Goal: Check status: Check status

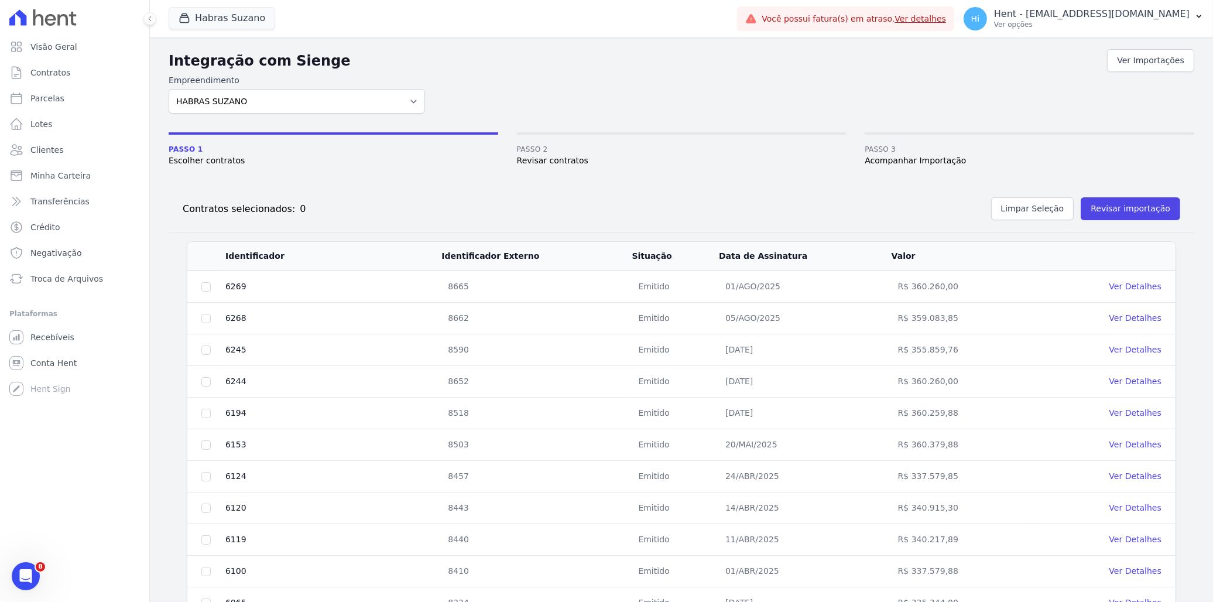
scroll to position [347, 0]
click at [56, 49] on span "Visão Geral" at bounding box center [53, 47] width 47 height 12
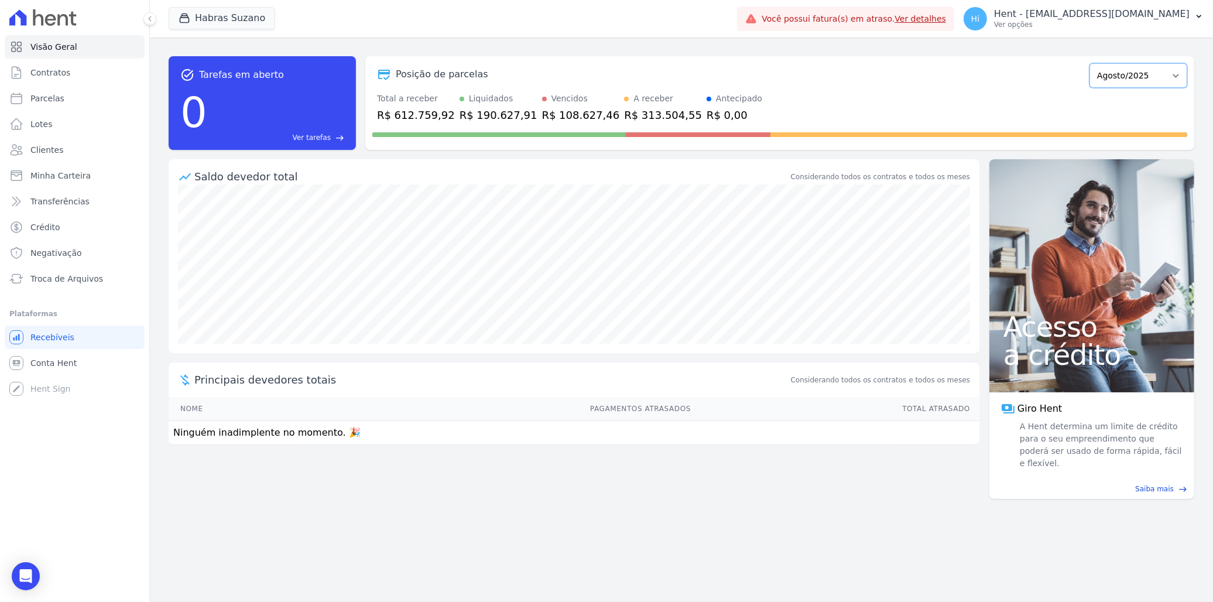
click at [1138, 78] on select "Julho/2022 Agosto/2022 Setembro/2022 Outubro/2022 Novembro/2022 Dezembro/2022 J…" at bounding box center [1138, 75] width 98 height 25
select select "09/2024"
click at [1095, 63] on select "Julho/2022 Agosto/2022 Setembro/2022 Outubro/2022 Novembro/2022 Dezembro/2022 J…" at bounding box center [1138, 75] width 98 height 25
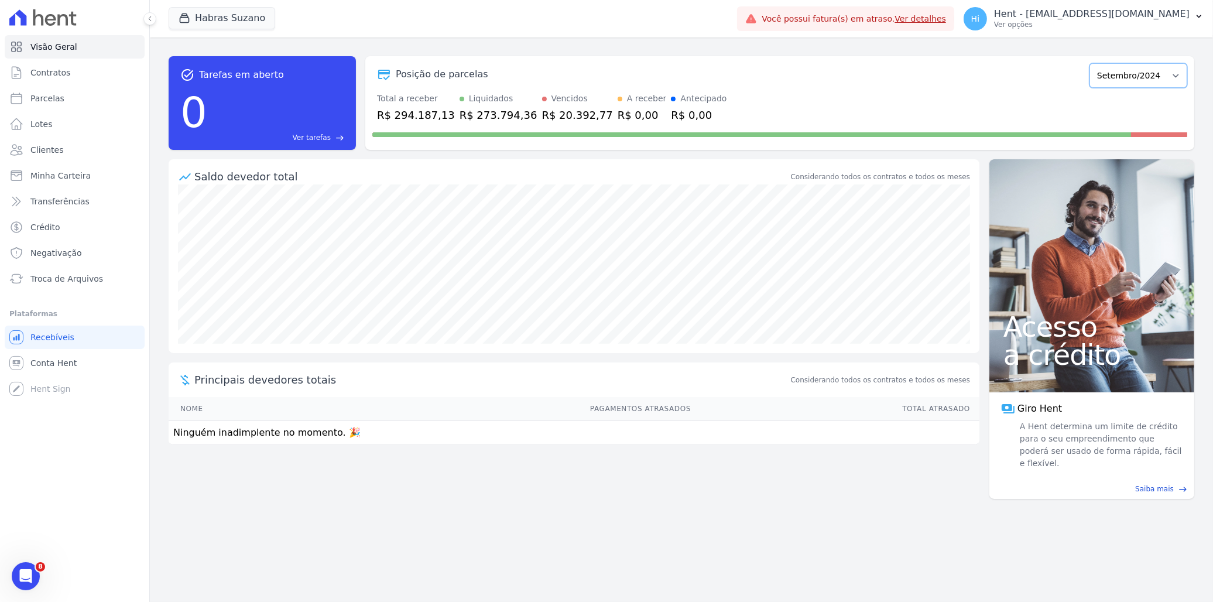
click at [1148, 71] on select "Julho/2022 Agosto/2022 Setembro/2022 Outubro/2022 Novembro/2022 Dezembro/2022 J…" at bounding box center [1138, 75] width 98 height 25
select select "09/2025"
click at [1095, 63] on select "Julho/2022 Agosto/2022 Setembro/2022 Outubro/2022 Novembro/2022 Dezembro/2022 J…" at bounding box center [1138, 75] width 98 height 25
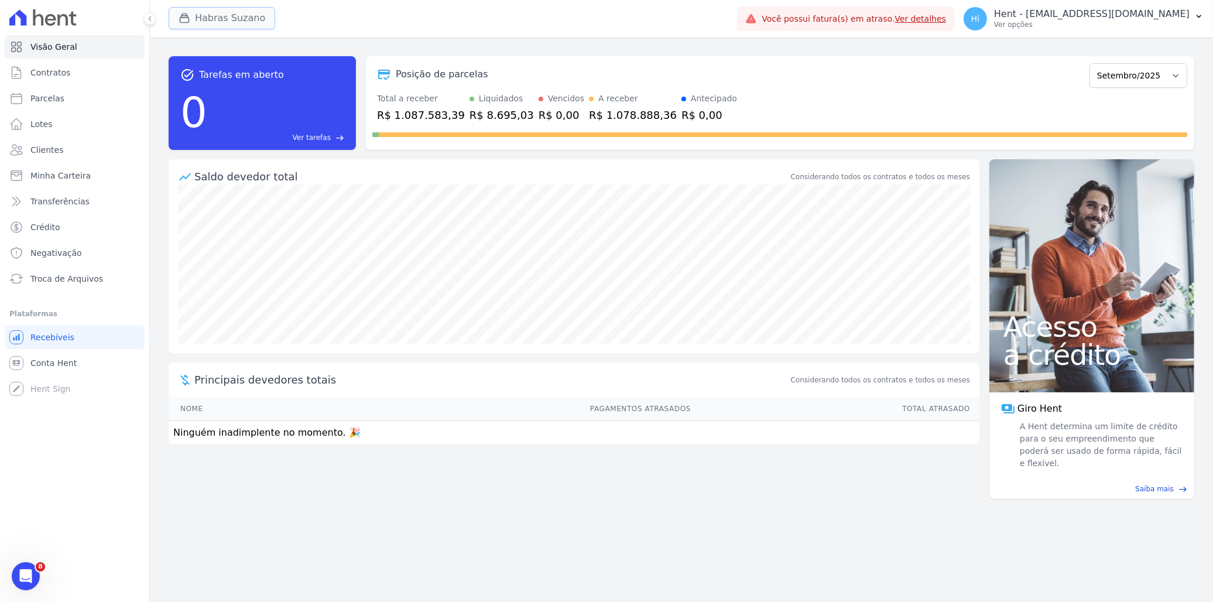
click at [238, 13] on button "Habras Suzano" at bounding box center [222, 18] width 107 height 22
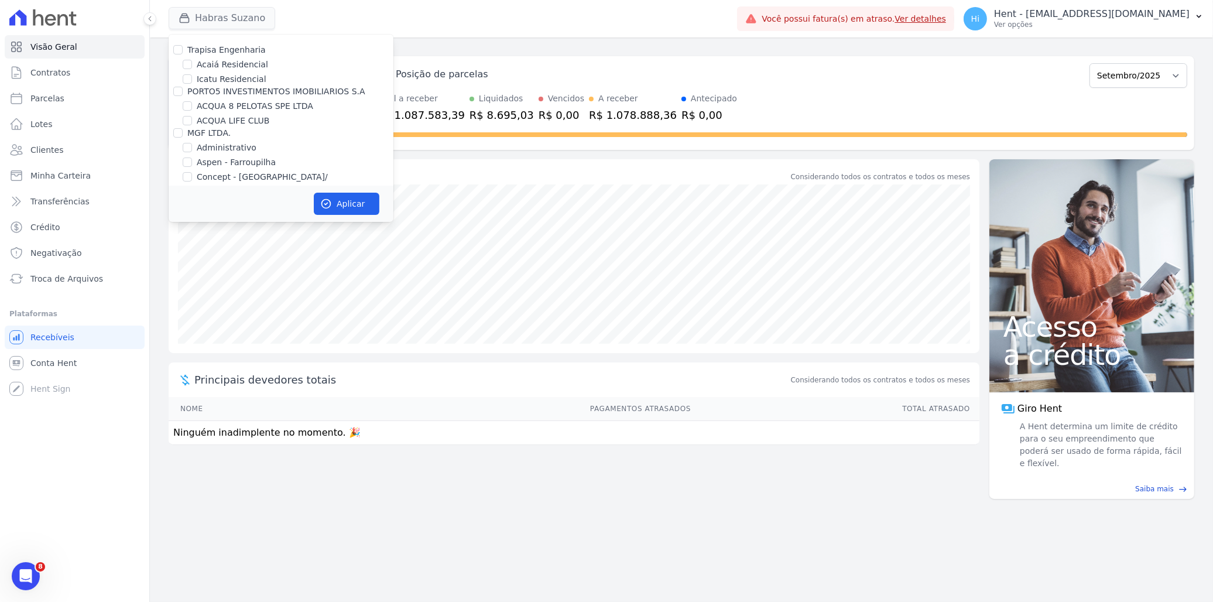
scroll to position [4396, 0]
click at [226, 220] on label "HARAS ROYAL RESIDENCE - [GEOGRAPHIC_DATA]" at bounding box center [295, 232] width 197 height 25
click at [192, 221] on input "HARAS ROYAL RESIDENCE - [GEOGRAPHIC_DATA]" at bounding box center [187, 225] width 9 height 9
checkbox input "true"
click at [190, 194] on input "HABRAS SUZANO" at bounding box center [187, 198] width 9 height 9
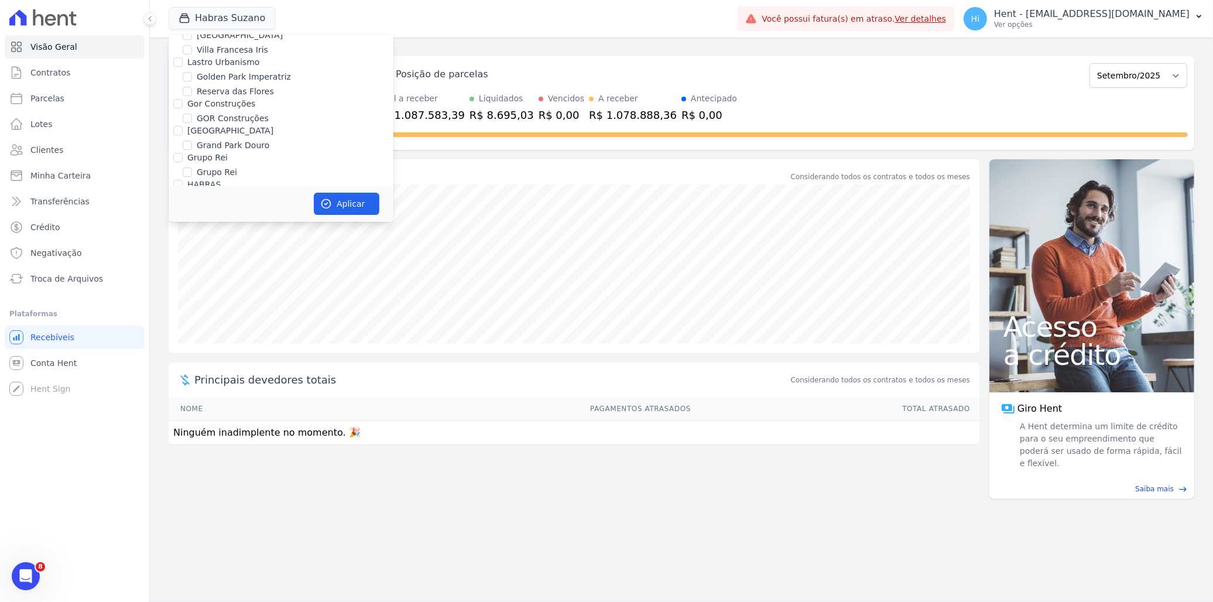
checkbox input "false"
click at [215, 220] on label "HARAS ROYAL RESIDENCE - [GEOGRAPHIC_DATA]" at bounding box center [295, 232] width 197 height 25
click at [192, 221] on input "HARAS ROYAL RESIDENCE - [GEOGRAPHIC_DATA]" at bounding box center [187, 225] width 9 height 9
checkbox input "false"
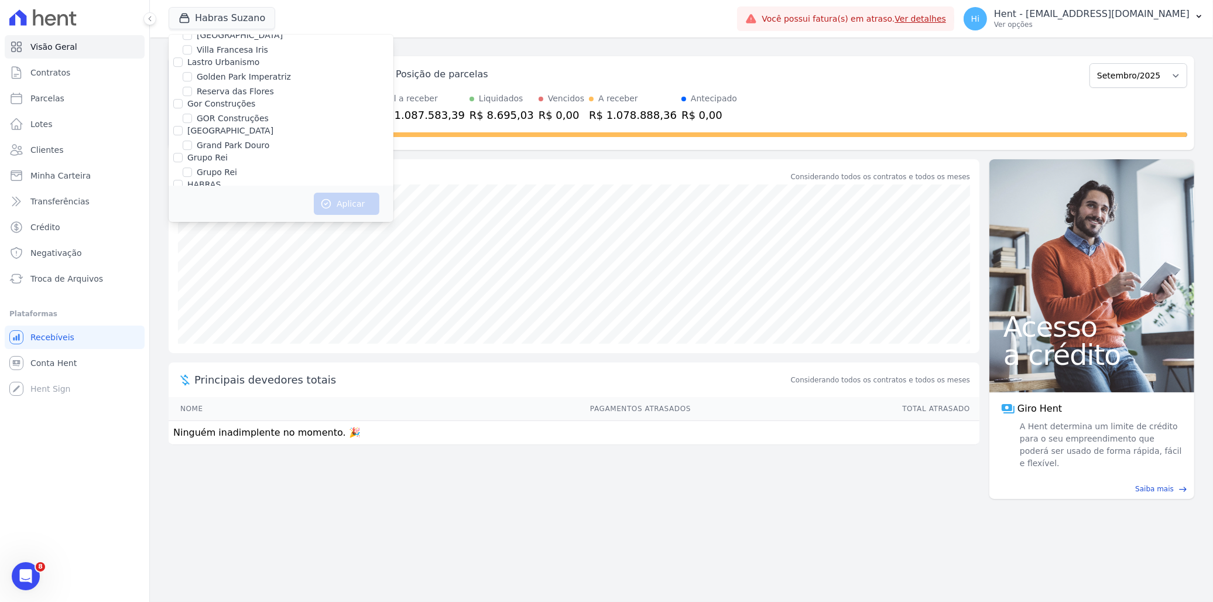
click at [222, 247] on label "HARAS ROYAL URBANISMO" at bounding box center [251, 253] width 109 height 12
click at [192, 248] on input "HARAS ROYAL URBANISMO" at bounding box center [187, 252] width 9 height 9
checkbox input "true"
click at [348, 203] on button "Aplicar" at bounding box center [347, 204] width 66 height 22
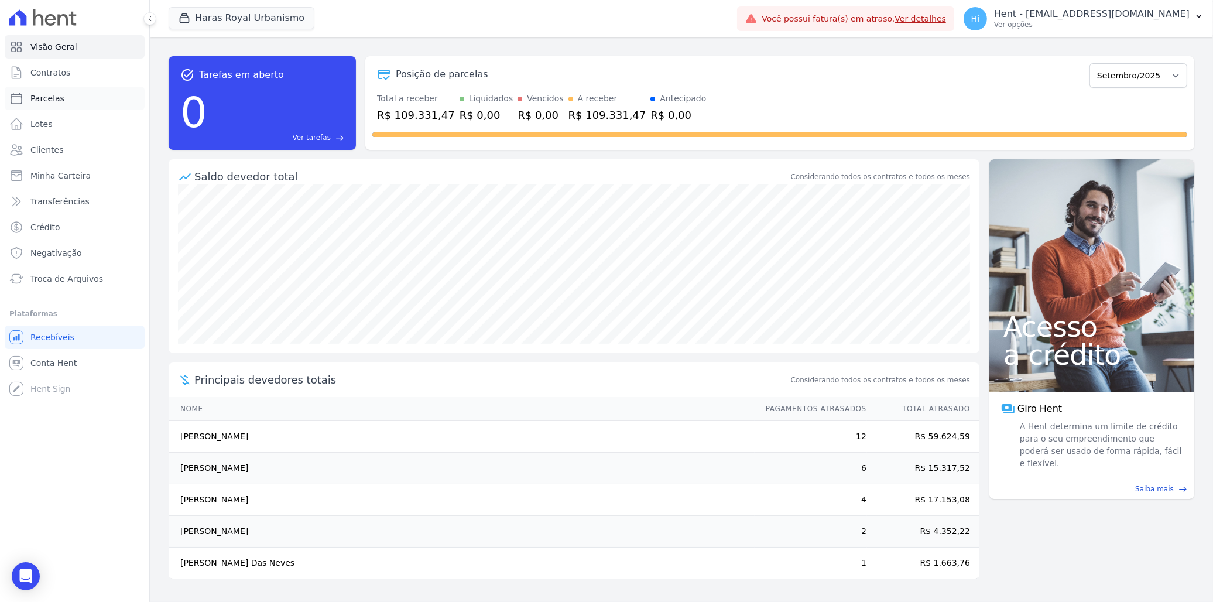
click at [68, 97] on link "Parcelas" at bounding box center [75, 98] width 140 height 23
select select
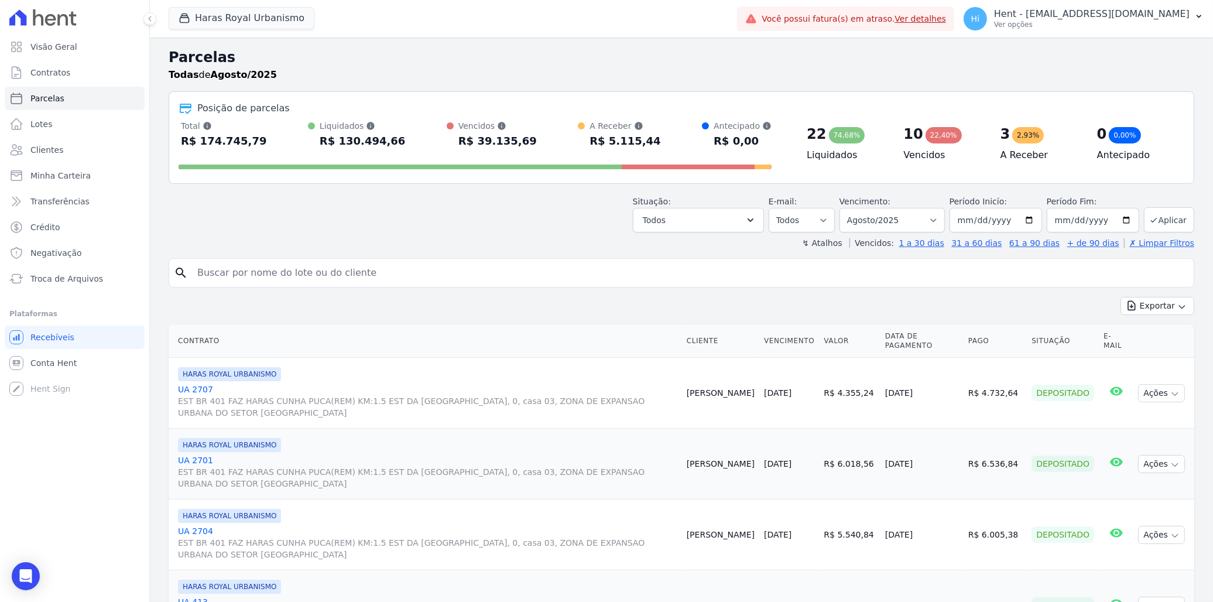
click at [717, 304] on div "Exportar Exportar PDF Exportar CSV" at bounding box center [681, 311] width 1025 height 28
click at [53, 50] on span "Visão Geral" at bounding box center [53, 47] width 47 height 12
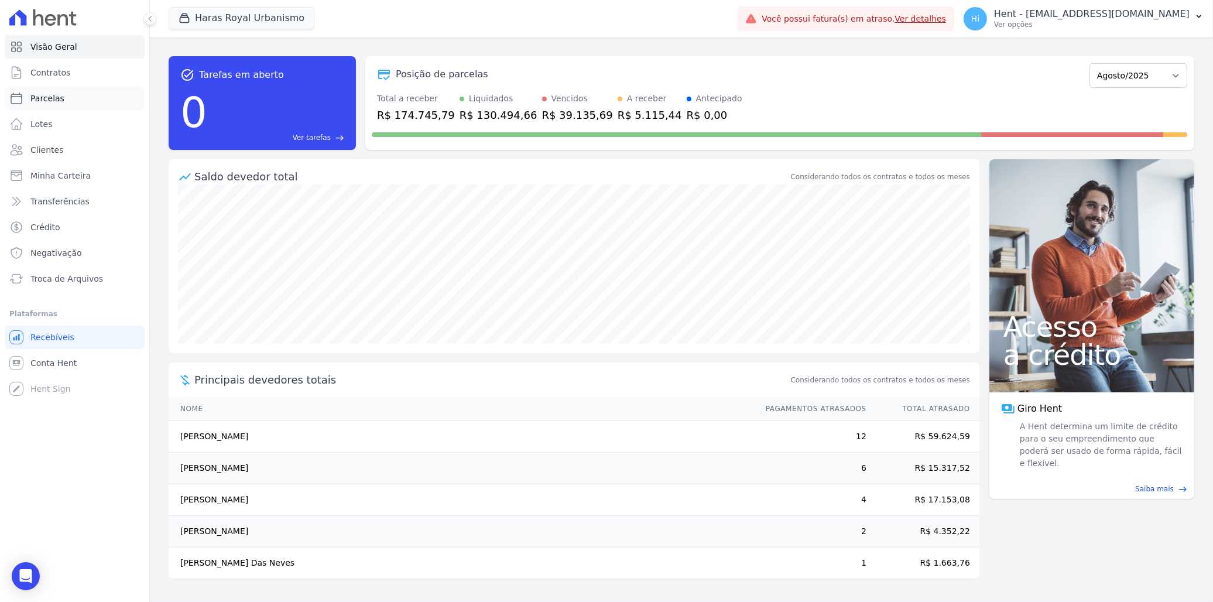
click at [60, 103] on link "Parcelas" at bounding box center [75, 98] width 140 height 23
select select
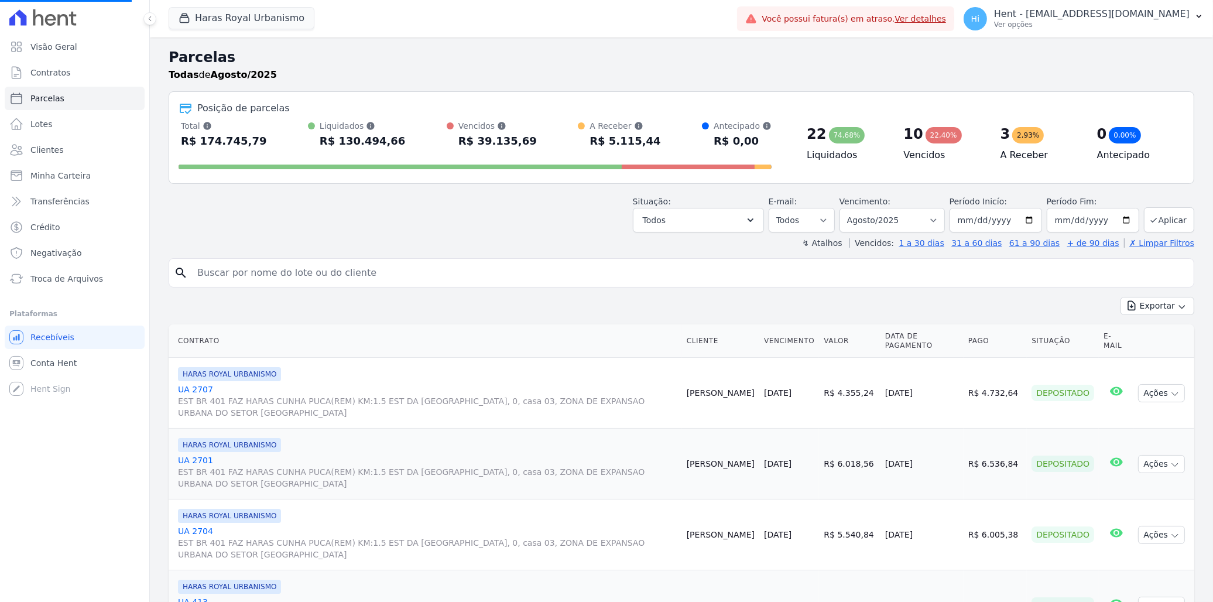
select select
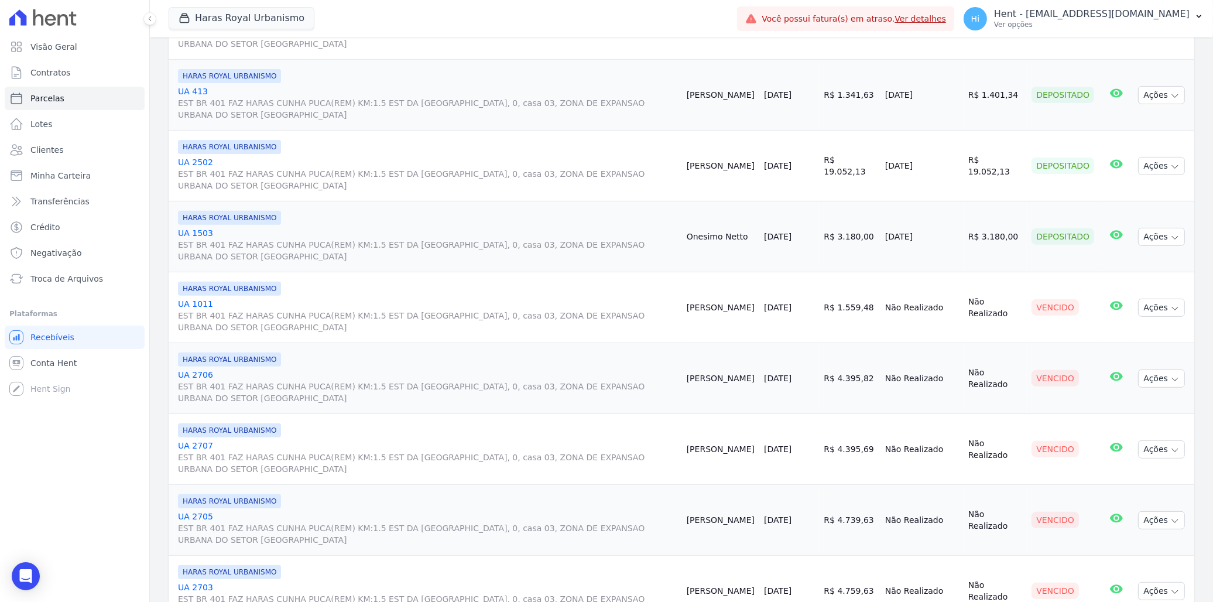
scroll to position [520, 0]
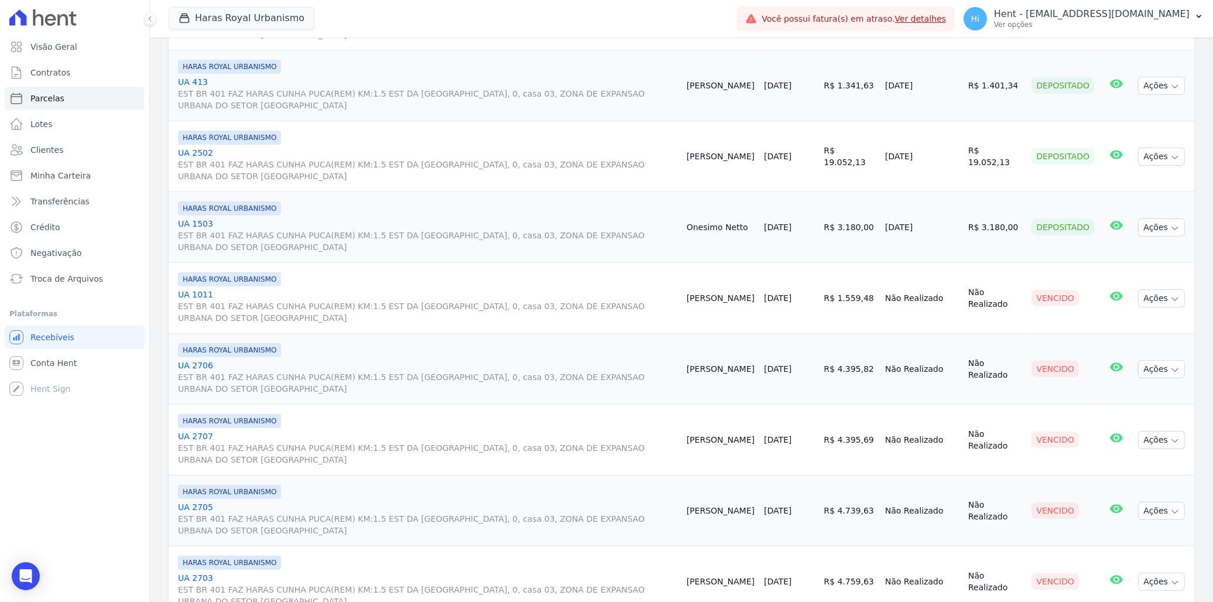
drag, startPoint x: 1034, startPoint y: 226, endPoint x: 1084, endPoint y: 225, distance: 50.3
click at [1084, 225] on div "Depositado" at bounding box center [1062, 227] width 63 height 16
drag, startPoint x: 1084, startPoint y: 225, endPoint x: 1070, endPoint y: 296, distance: 72.2
click at [1070, 296] on div "Vencido" at bounding box center [1054, 298] width 47 height 16
drag, startPoint x: 1070, startPoint y: 296, endPoint x: 1038, endPoint y: 299, distance: 31.7
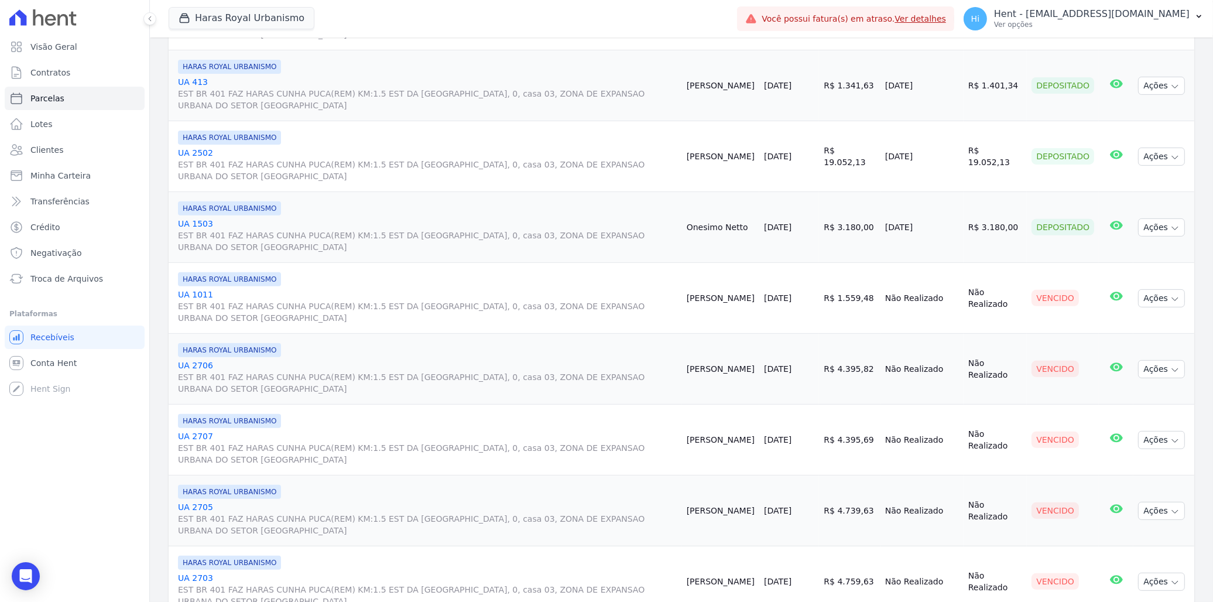
click at [1038, 299] on div "Vencido" at bounding box center [1054, 298] width 47 height 16
click at [1154, 296] on button "Ações" at bounding box center [1161, 298] width 47 height 18
click at [197, 293] on link "UA 1011 EST BR 401 FAZ HARAS CUNHA PUCA(REM) KM:1.5 EST DA SERRA GRANDE, 0, cas…" at bounding box center [427, 306] width 499 height 35
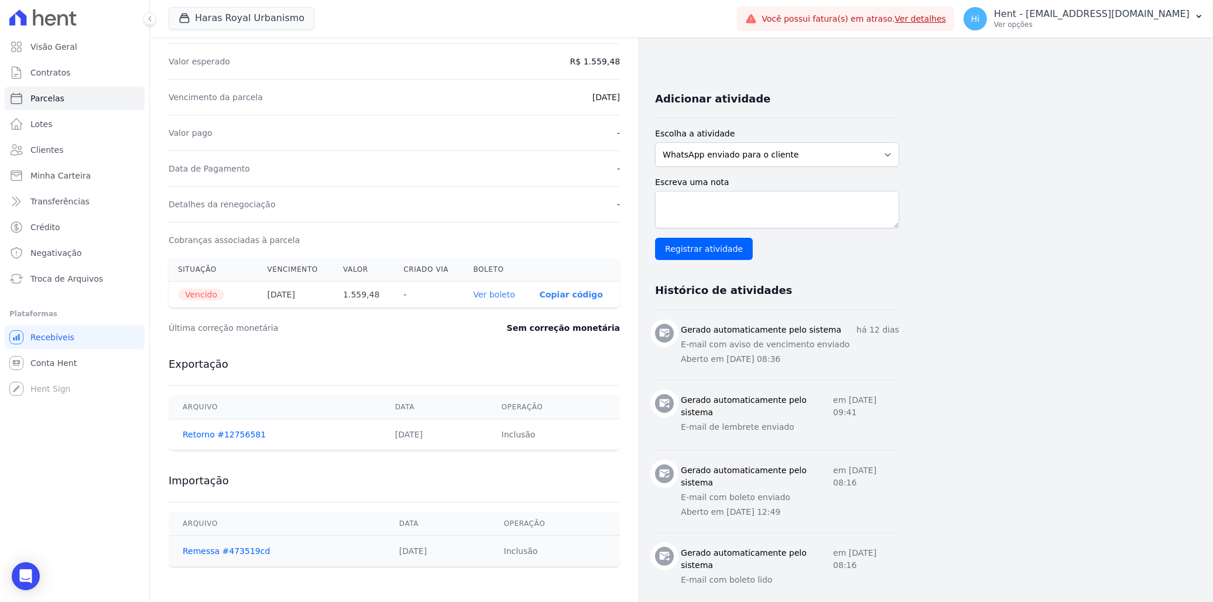
scroll to position [221, 0]
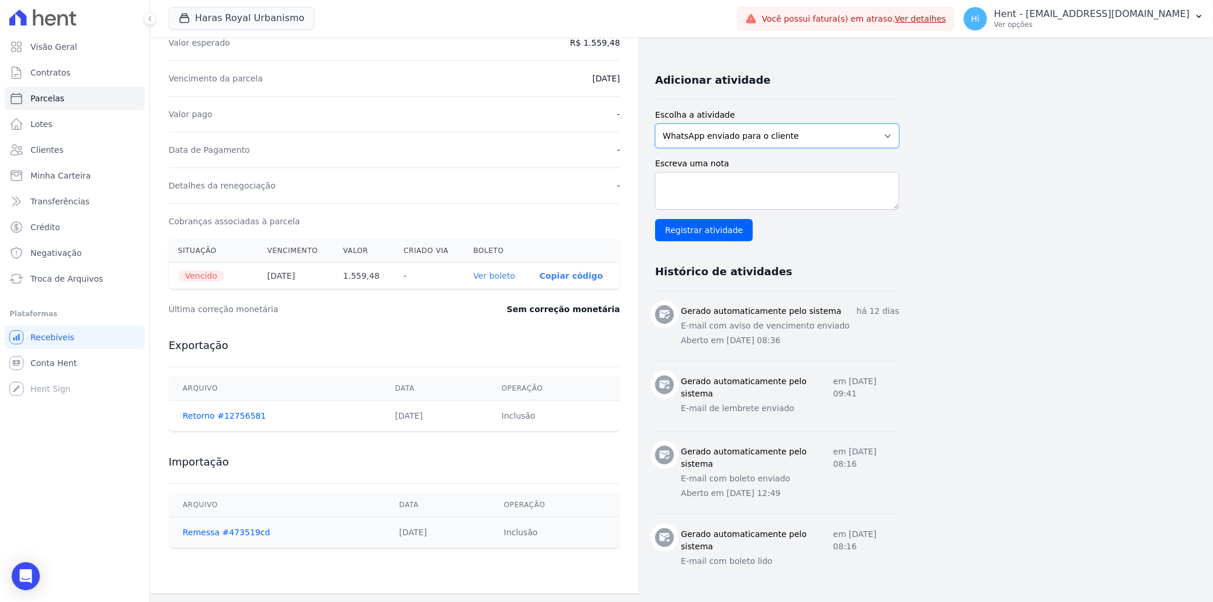
click at [754, 137] on select "WhatsApp enviado para o cliente Adicionar um comentário Ligação feita para o cl…" at bounding box center [777, 135] width 244 height 25
click at [758, 95] on div "Adicionar atividade" at bounding box center [777, 80] width 244 height 38
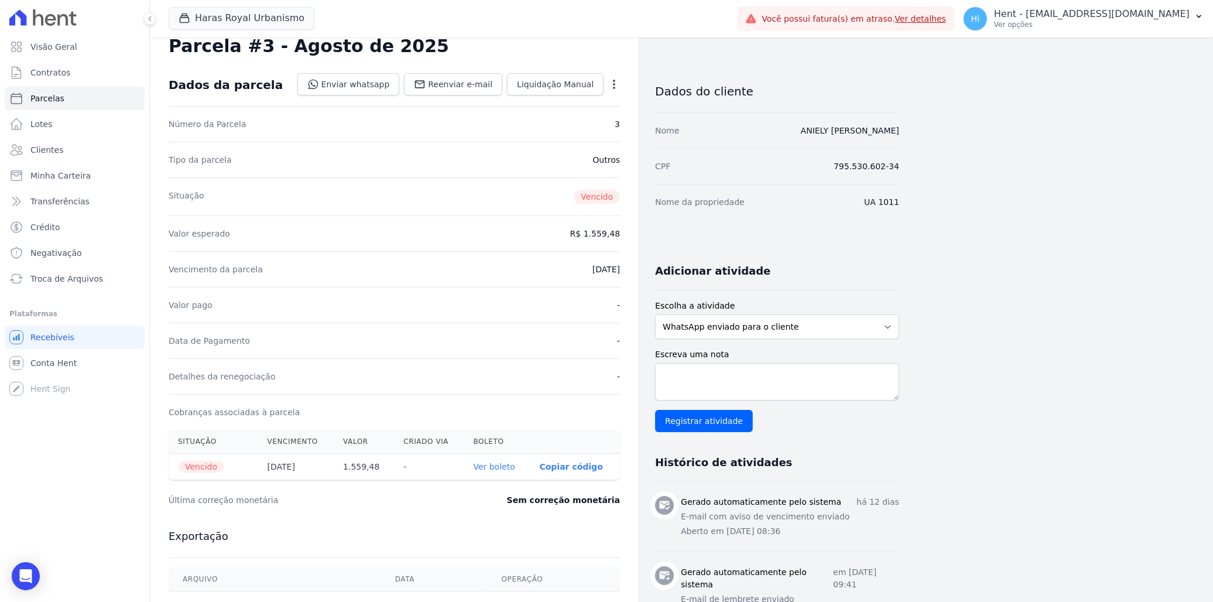
scroll to position [0, 0]
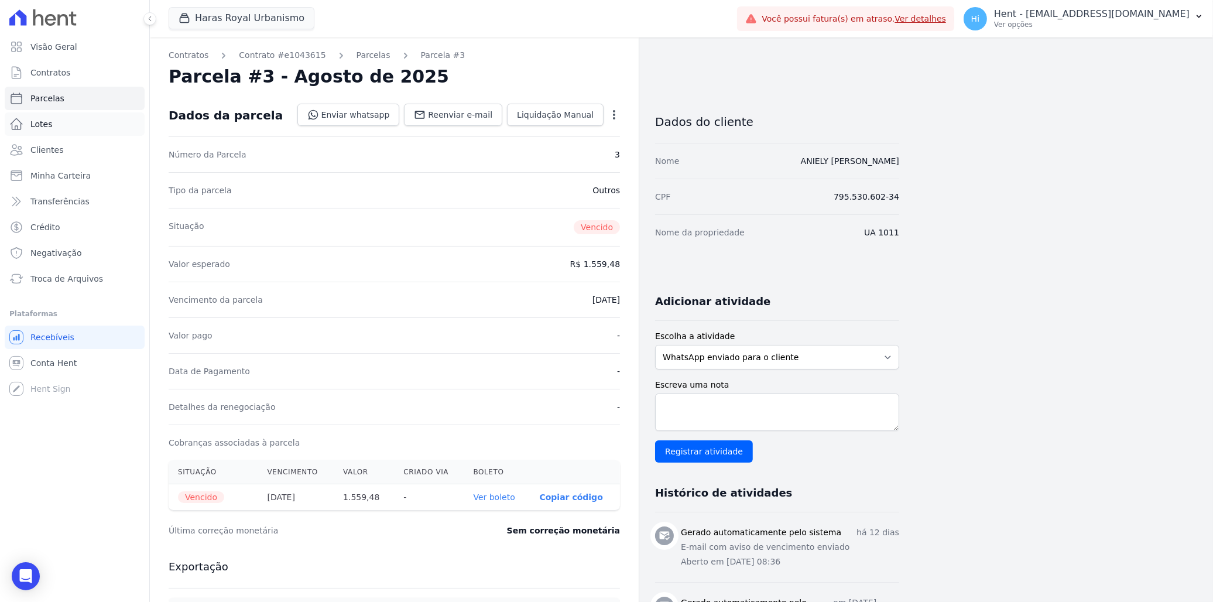
click at [50, 123] on span "Lotes" at bounding box center [41, 124] width 22 height 12
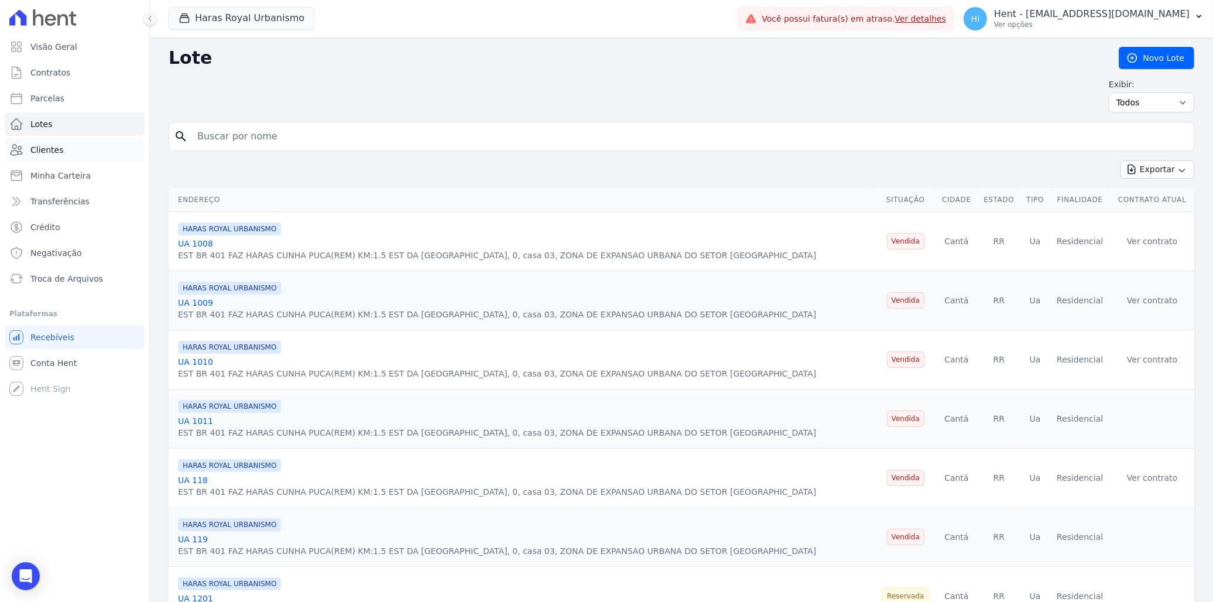
click at [49, 151] on span "Clientes" at bounding box center [46, 150] width 33 height 12
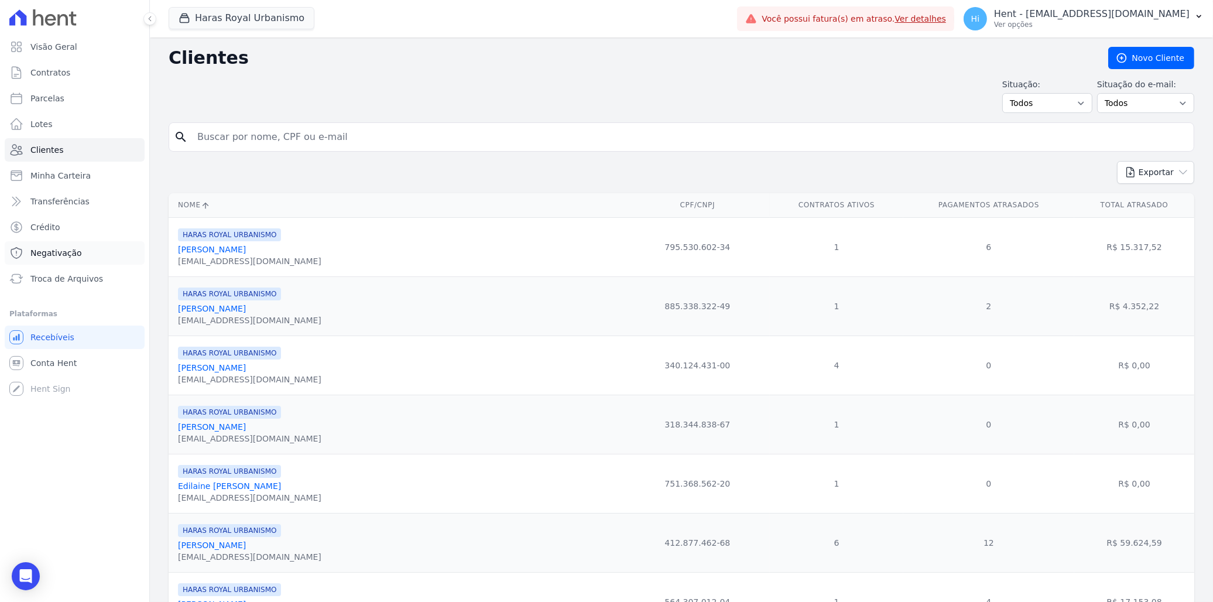
click at [66, 256] on span "Negativação" at bounding box center [56, 253] width 52 height 12
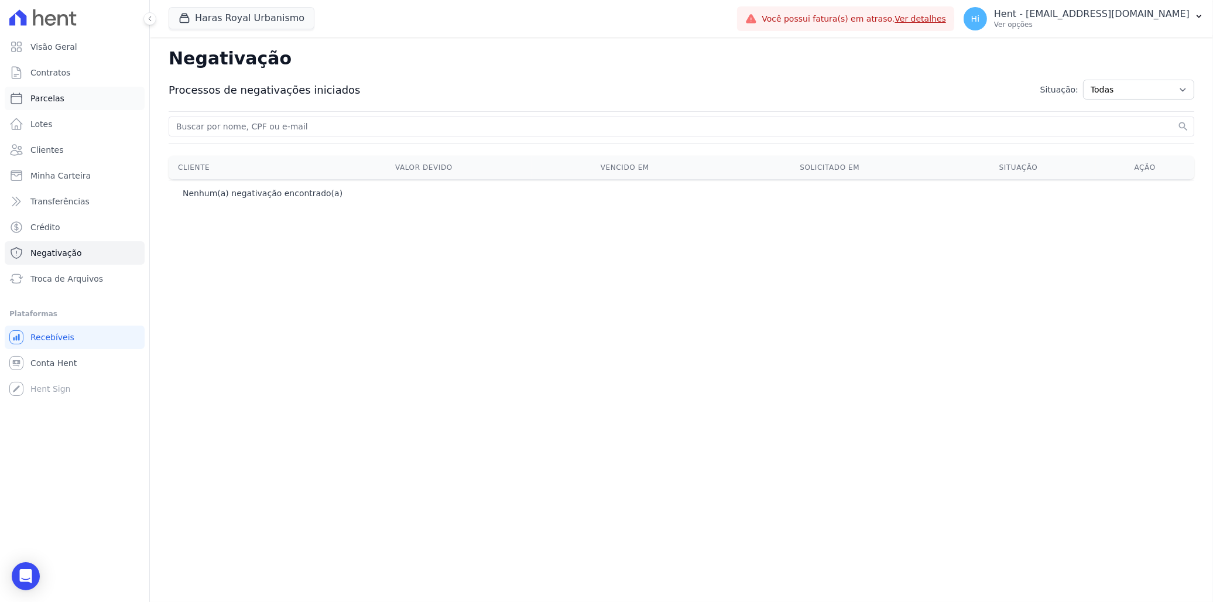
click at [64, 105] on link "Parcelas" at bounding box center [75, 98] width 140 height 23
select select
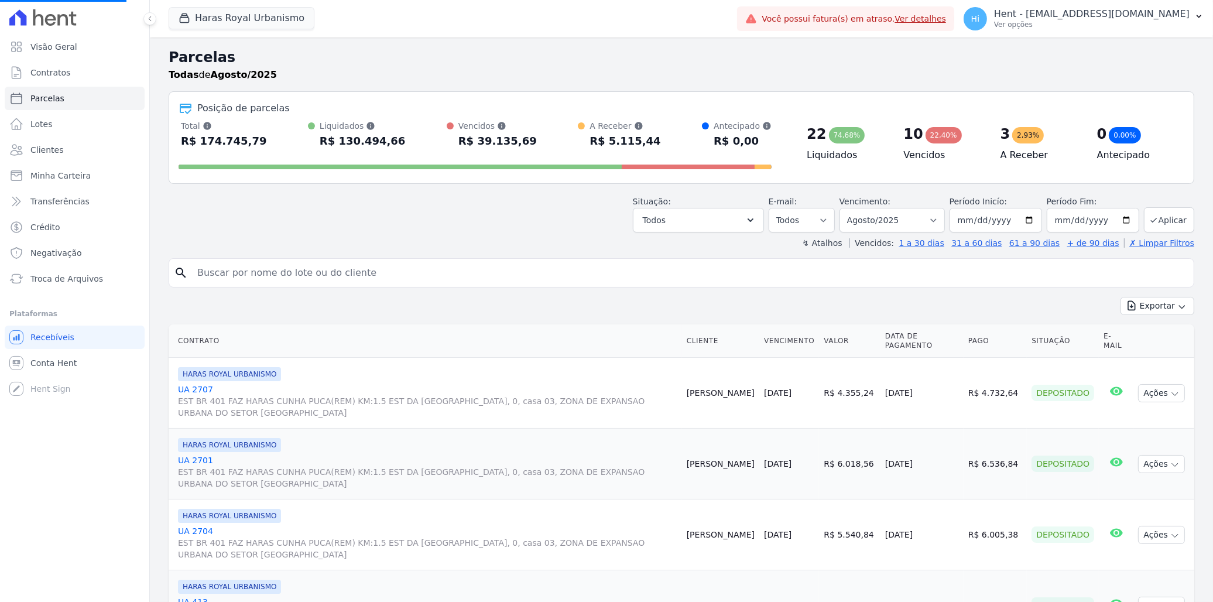
select select
click at [200, 386] on link "UA 2707 EST BR 401 FAZ HARAS CUNHA PUCA(REM) KM:1.5 EST DA SERRA GRANDE, 0, cas…" at bounding box center [427, 400] width 499 height 35
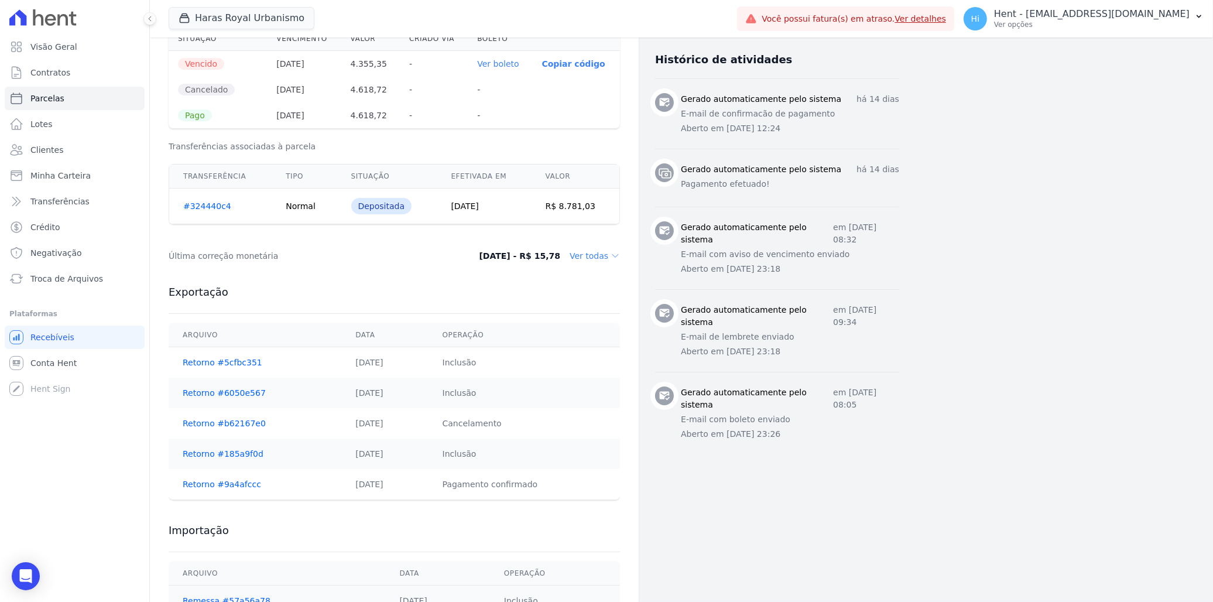
scroll to position [455, 0]
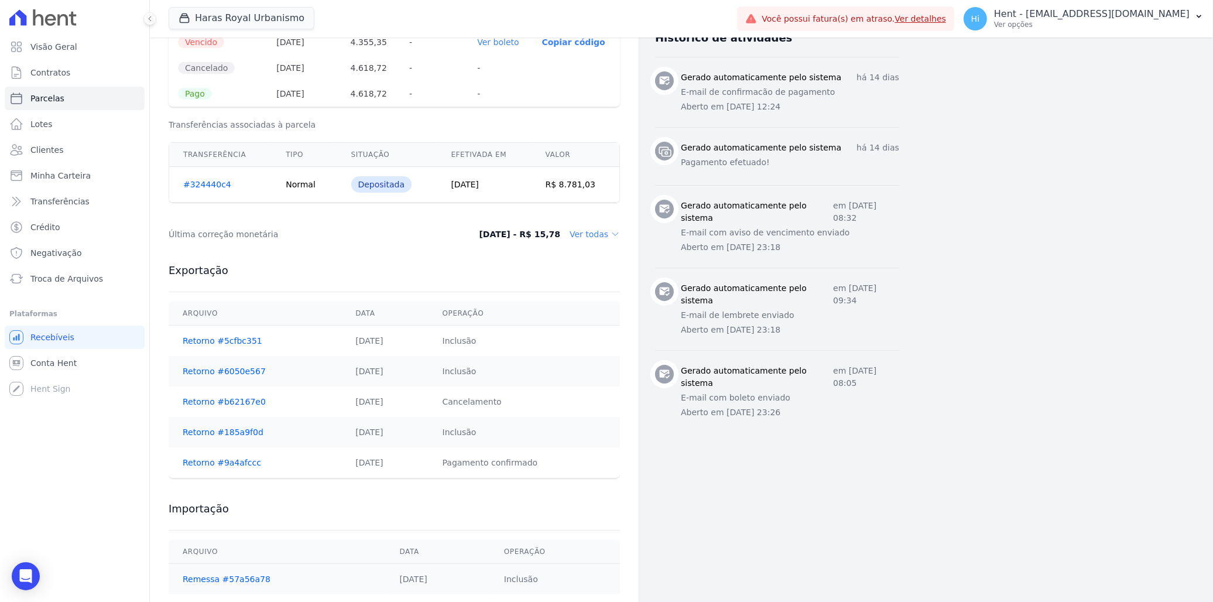
click at [592, 235] on dd "Ver todas" at bounding box center [594, 234] width 50 height 12
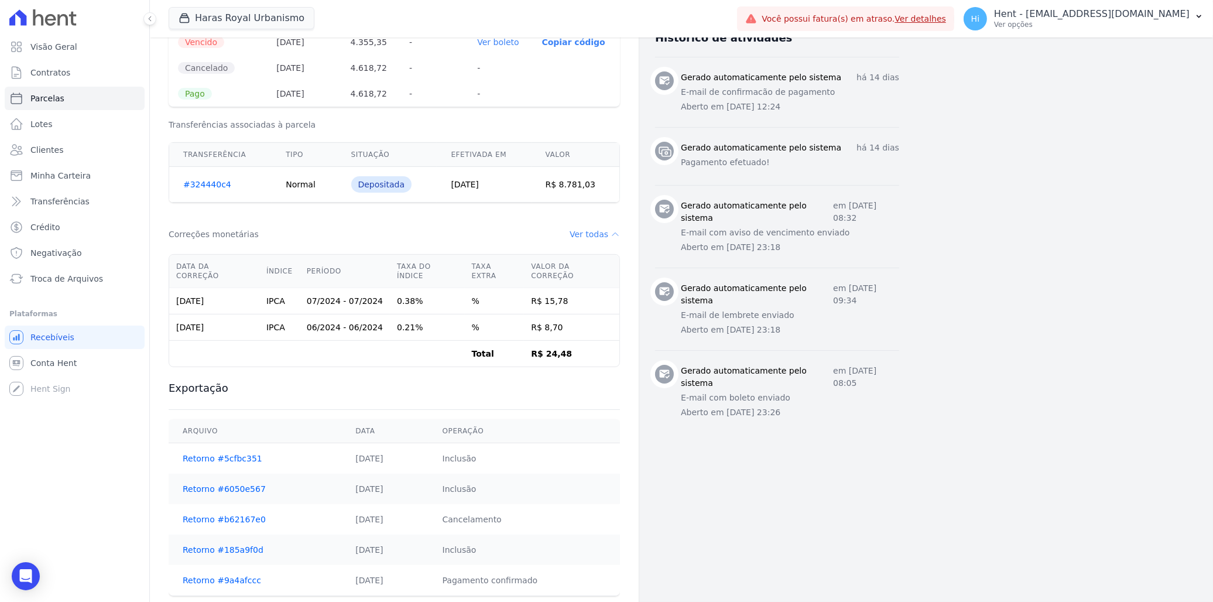
drag, startPoint x: 176, startPoint y: 293, endPoint x: 564, endPoint y: 317, distance: 388.8
click at [564, 317] on tbody "29/08/2024 IPCA 07/2024 - 07/2024 0.38% % R$ 15,78 29/08/2024 IPCA 06/2024 - 06…" at bounding box center [394, 327] width 450 height 79
click at [211, 293] on td "29/08/2024" at bounding box center [214, 301] width 90 height 26
drag, startPoint x: 177, startPoint y: 265, endPoint x: 567, endPoint y: 313, distance: 392.2
click at [567, 313] on table "Data da correção Índice Período Taxa do índice Taxa extra Valor da correção 29/…" at bounding box center [394, 311] width 450 height 112
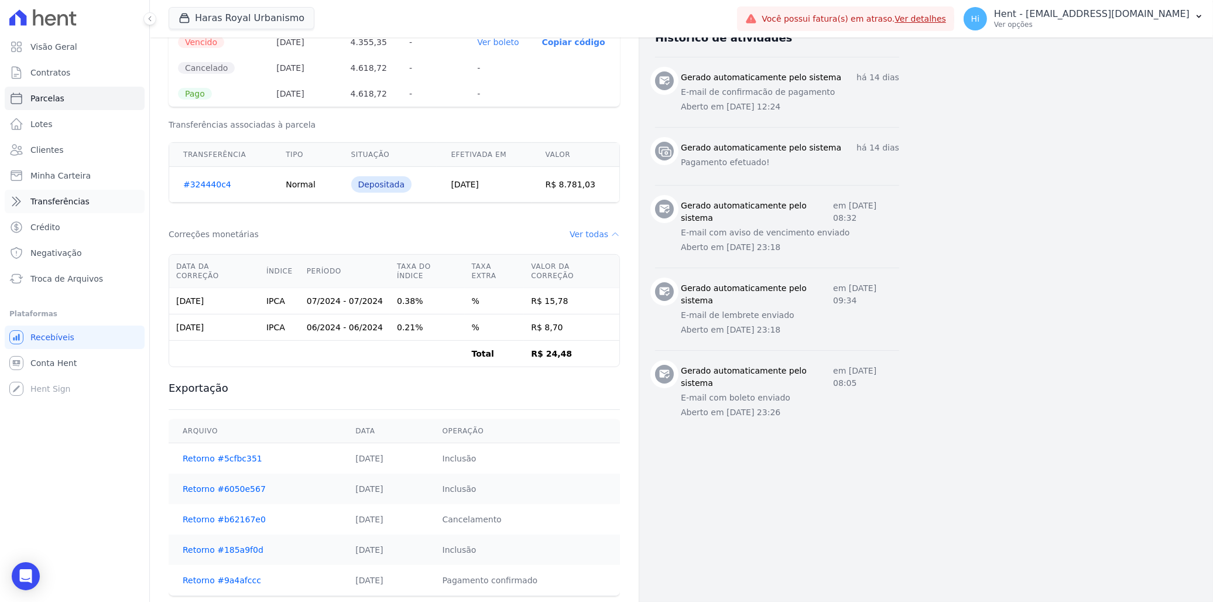
click at [59, 201] on span "Transferências" at bounding box center [59, 201] width 59 height 12
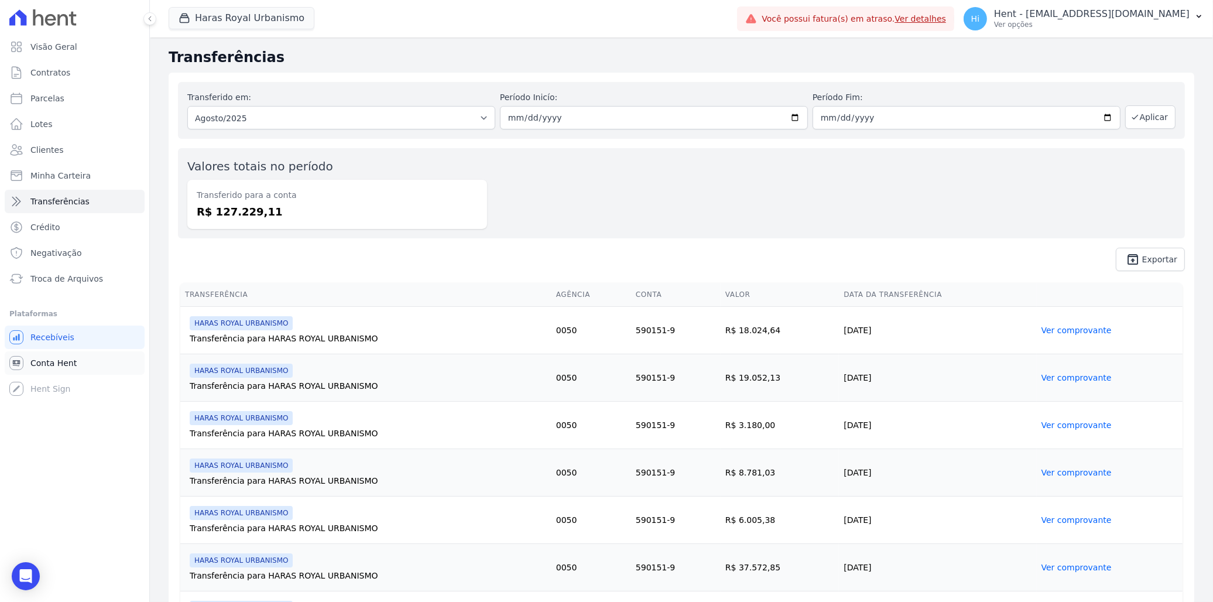
click at [66, 365] on span "Conta Hent" at bounding box center [53, 363] width 46 height 12
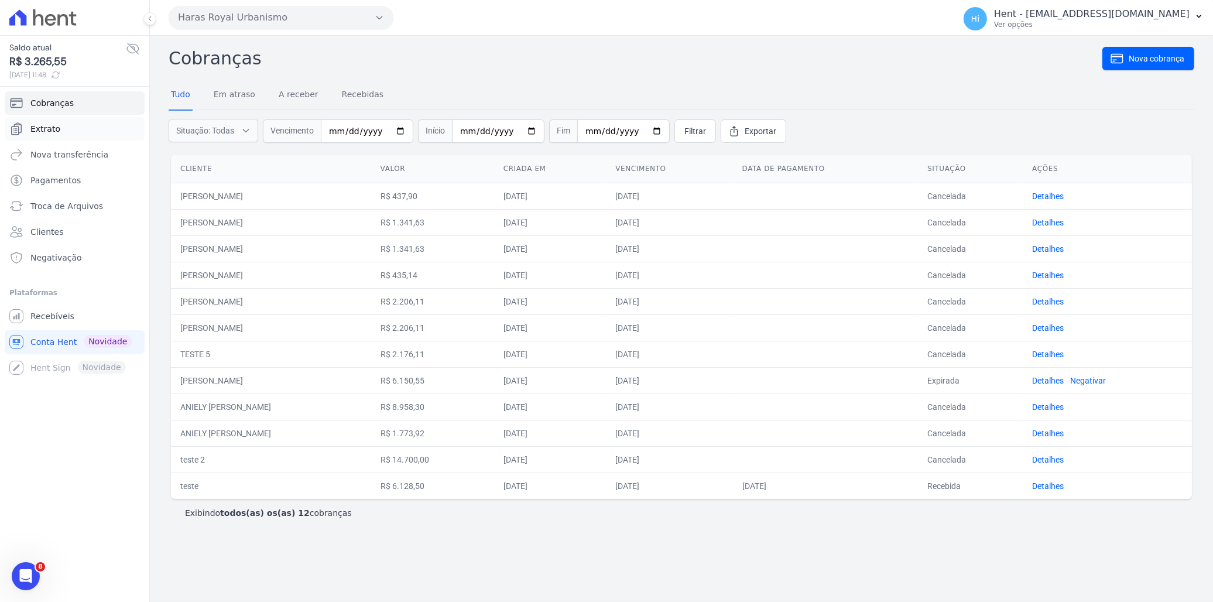
click at [75, 129] on link "Extrato" at bounding box center [75, 128] width 140 height 23
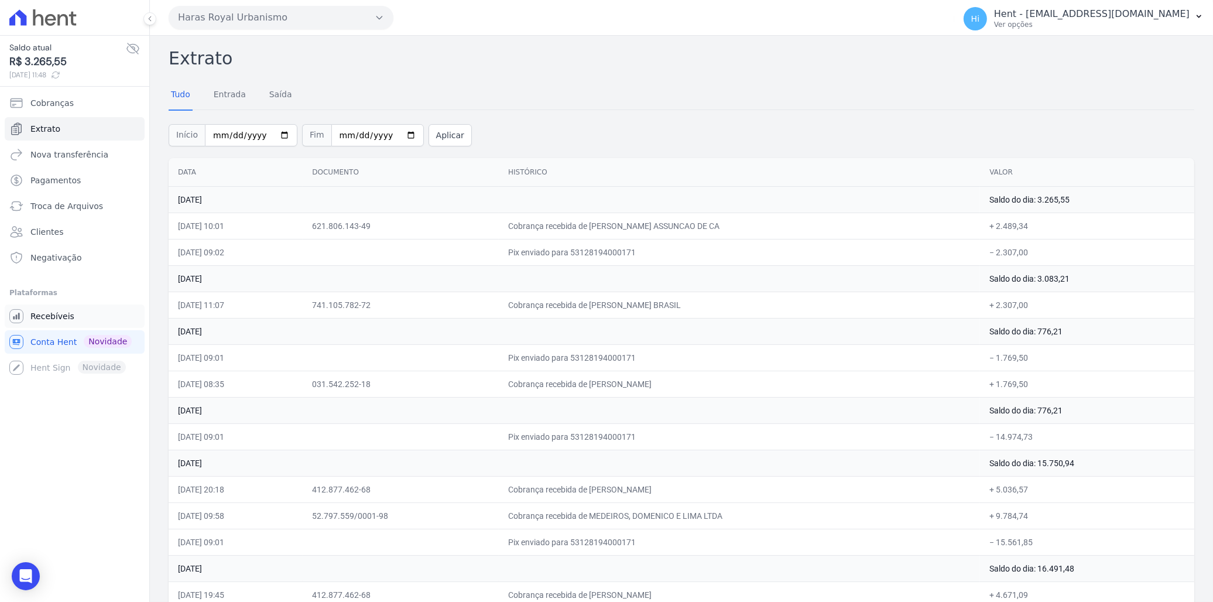
click at [55, 313] on span "Recebíveis" at bounding box center [52, 316] width 44 height 12
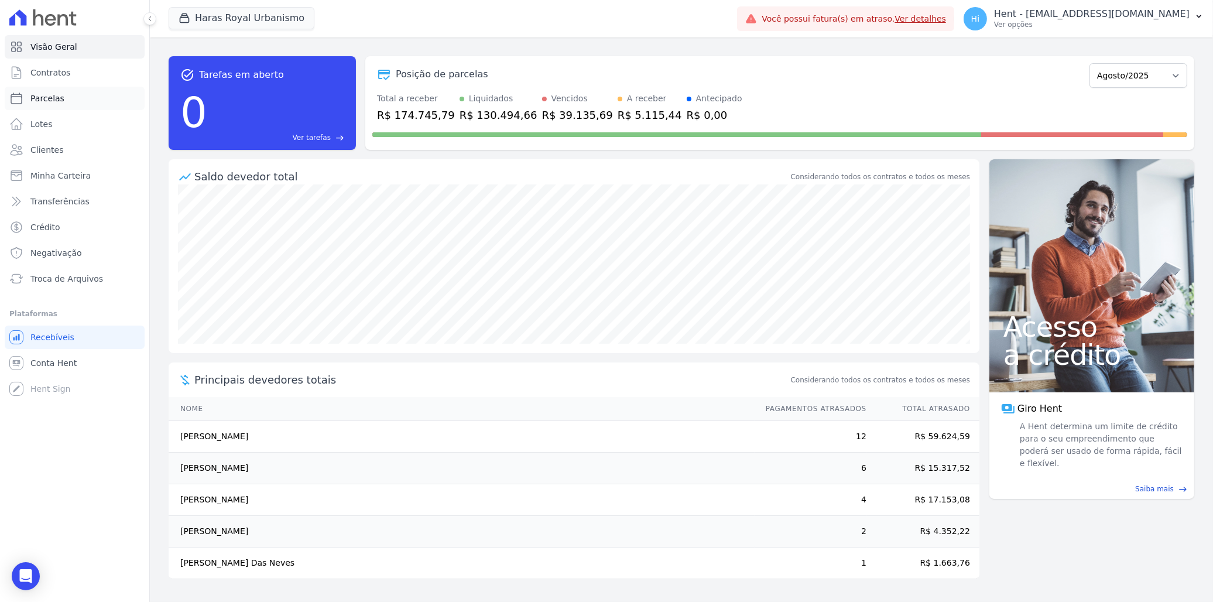
click at [59, 98] on span "Parcelas" at bounding box center [47, 98] width 34 height 12
select select
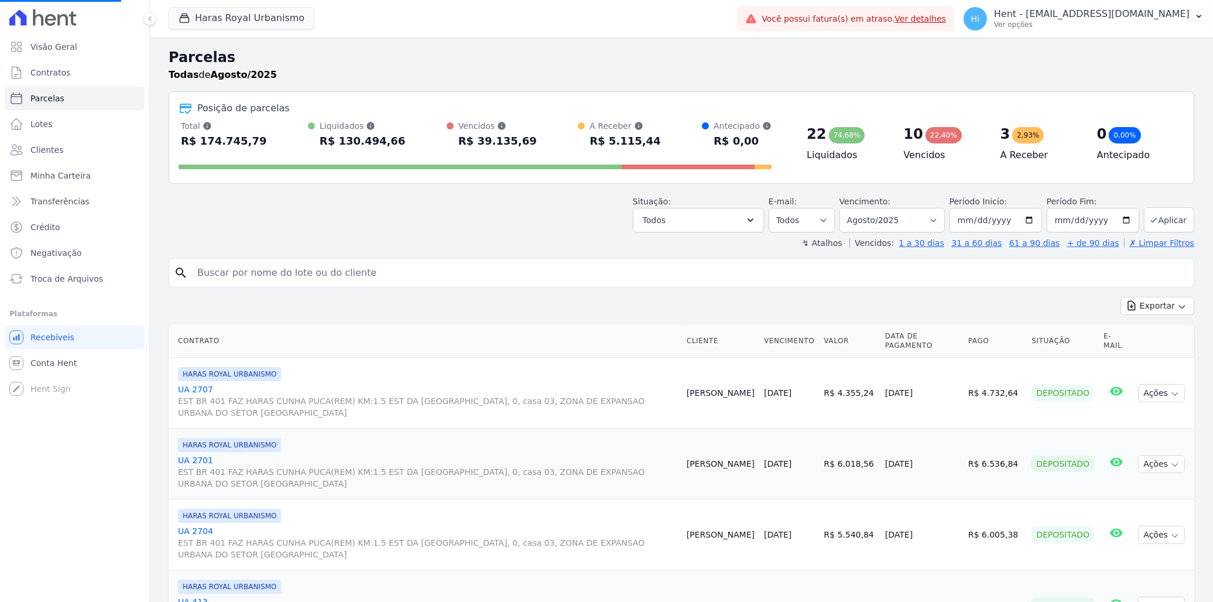
select select
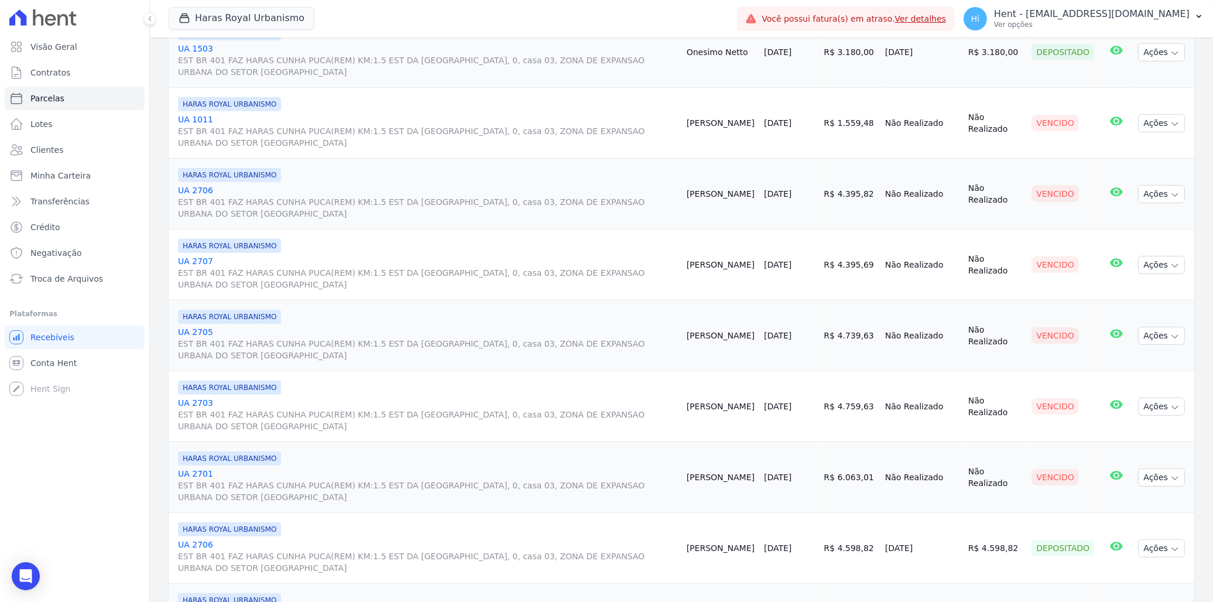
scroll to position [650, 0]
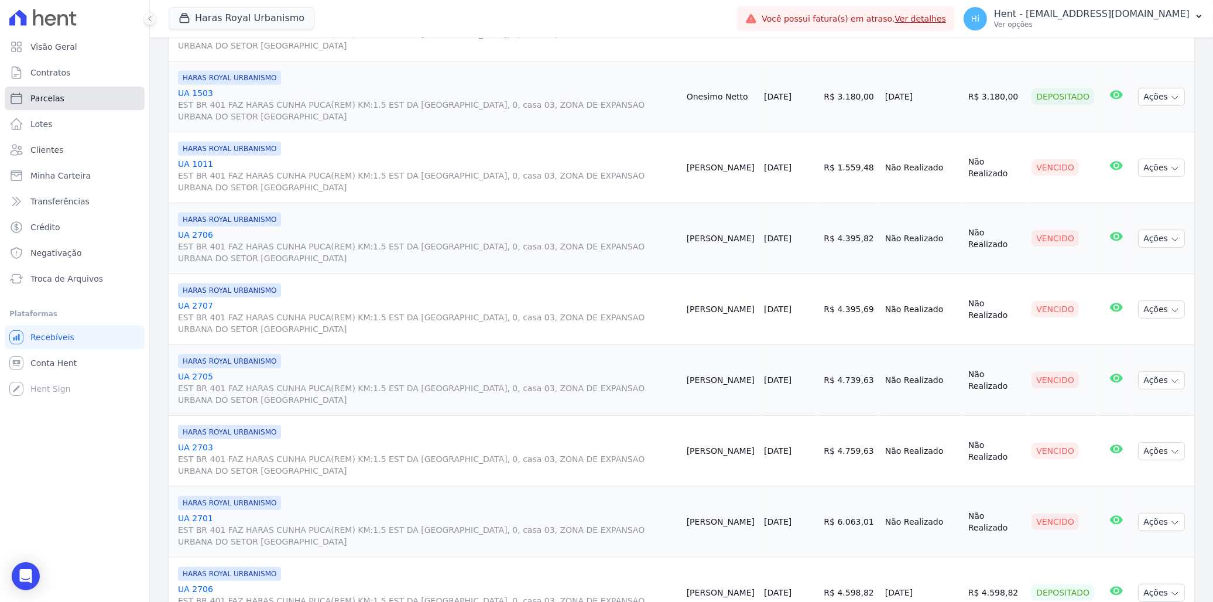
click at [68, 97] on link "Parcelas" at bounding box center [75, 98] width 140 height 23
select select
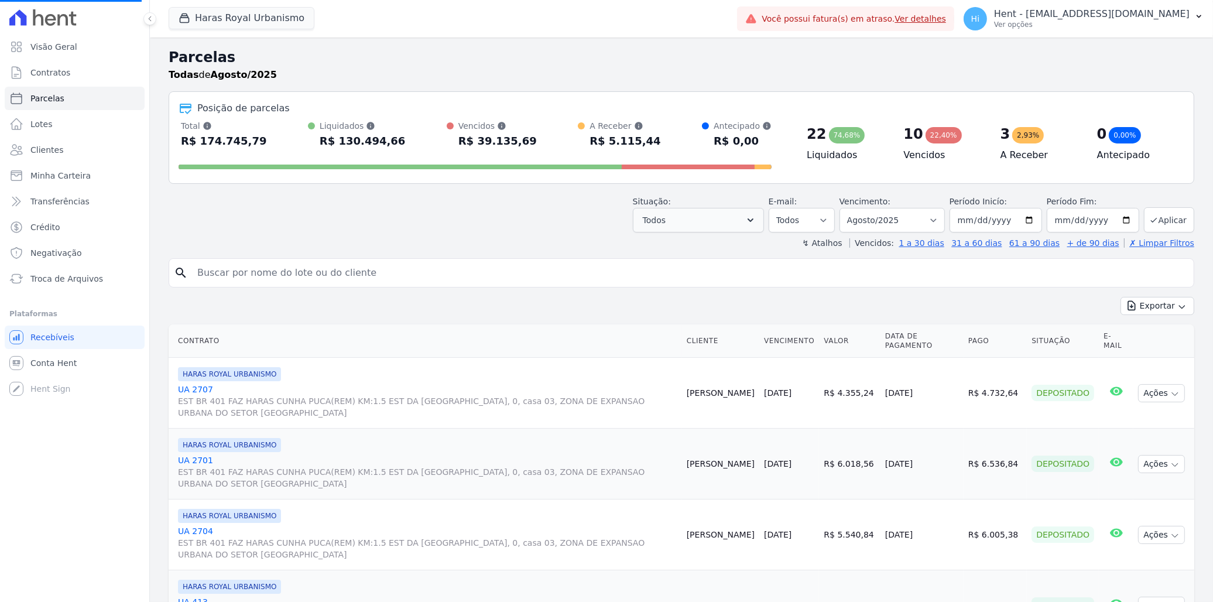
select select
click at [70, 45] on span "Visão Geral" at bounding box center [53, 47] width 47 height 12
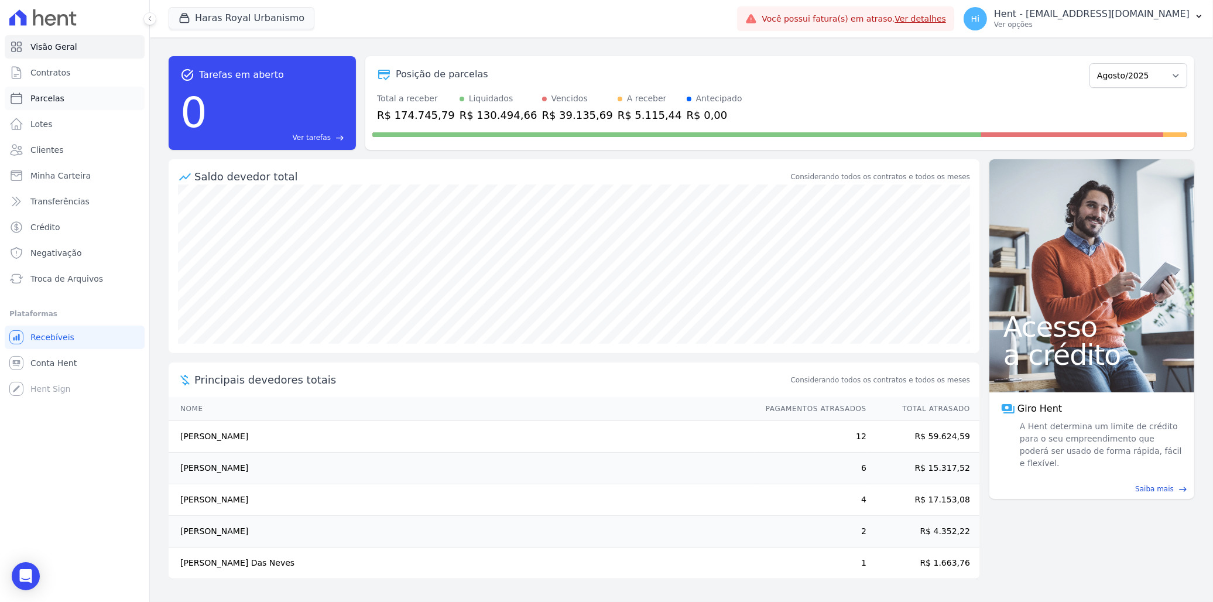
click at [79, 105] on link "Parcelas" at bounding box center [75, 98] width 140 height 23
select select
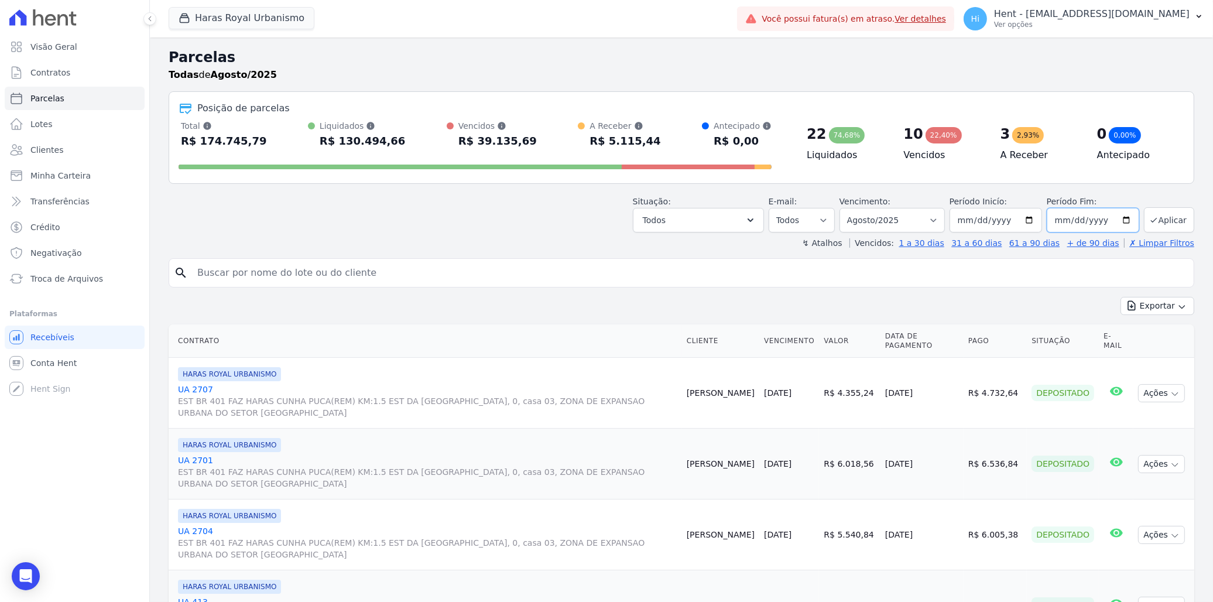
click at [1114, 218] on input "2025-08-31" at bounding box center [1093, 220] width 92 height 25
type input "[DATE]"
click at [1167, 212] on button "Aplicar" at bounding box center [1169, 219] width 50 height 25
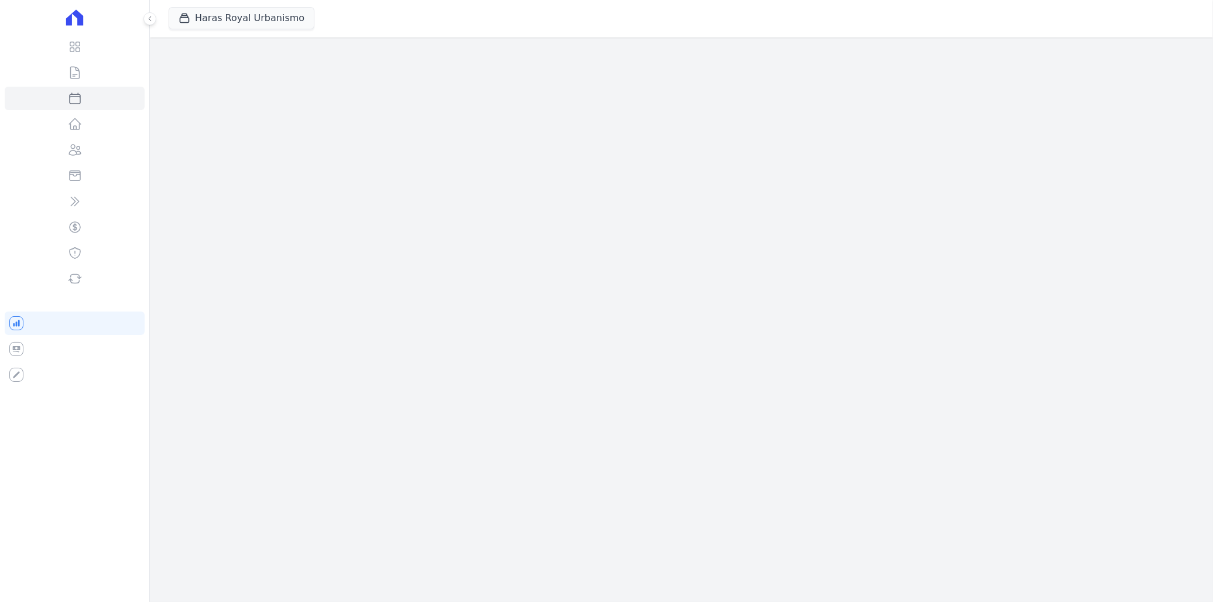
select select
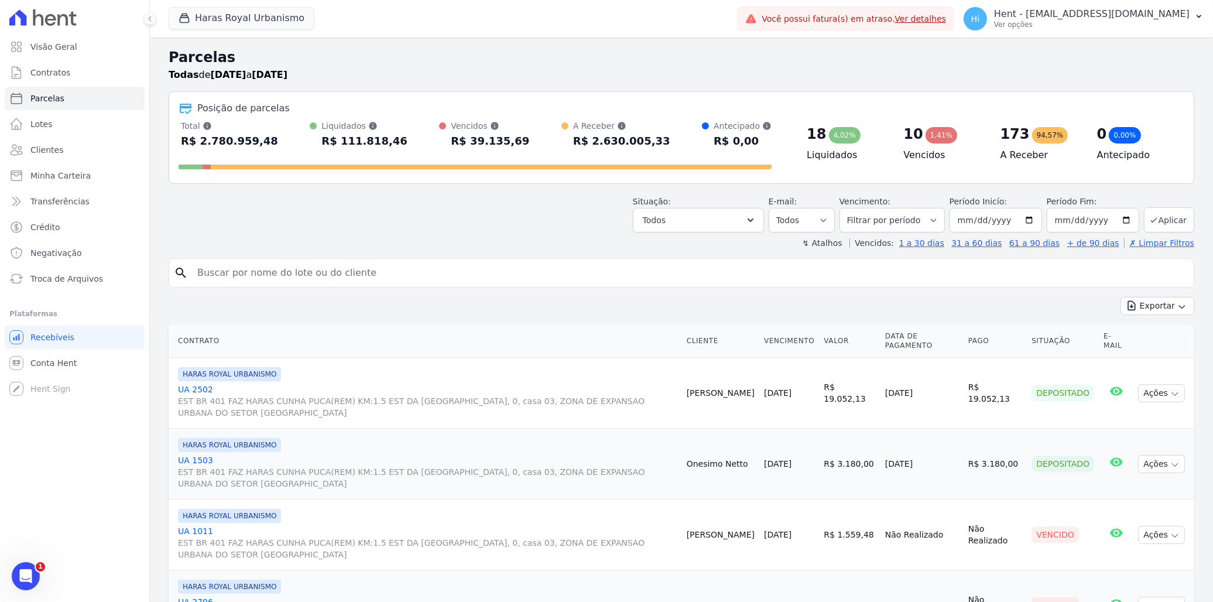
drag, startPoint x: 184, startPoint y: 143, endPoint x: 263, endPoint y: 142, distance: 79.6
click at [263, 142] on div "Total Soma das parcelas pagas, vencidas, em aberto e agendadas. Não considera p…" at bounding box center [475, 135] width 593 height 30
click at [211, 144] on div "R$ 2.780.959,48" at bounding box center [229, 141] width 97 height 19
drag, startPoint x: 193, startPoint y: 139, endPoint x: 263, endPoint y: 139, distance: 70.2
click at [263, 139] on div "Total Soma das parcelas pagas, vencidas, em aberto e agendadas. Não considera p…" at bounding box center [475, 135] width 593 height 30
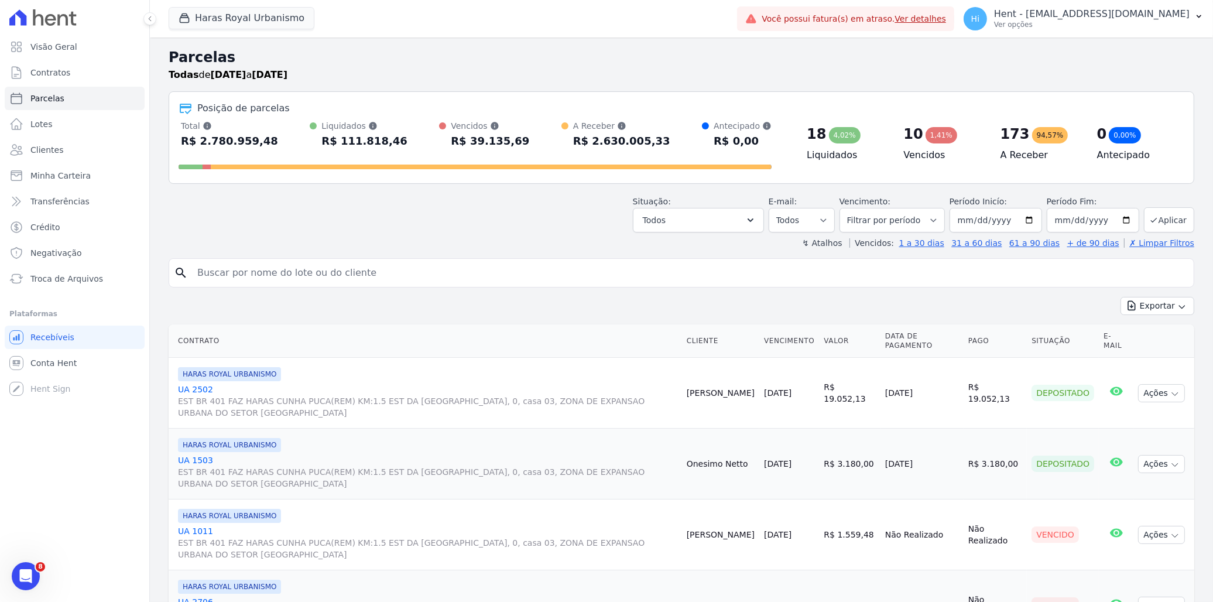
drag, startPoint x: 263, startPoint y: 139, endPoint x: 394, endPoint y: 138, distance: 131.1
click at [394, 138] on div "Total Soma das parcelas pagas, vencidas, em aberto e agendadas. Não considera p…" at bounding box center [475, 135] width 593 height 30
drag, startPoint x: 394, startPoint y: 138, endPoint x: 506, endPoint y: 146, distance: 112.1
click at [506, 146] on div "Total Soma das parcelas pagas, vencidas, em aberto e agendadas. Não considera p…" at bounding box center [475, 135] width 593 height 30
drag, startPoint x: 506, startPoint y: 146, endPoint x: 568, endPoint y: 141, distance: 61.7
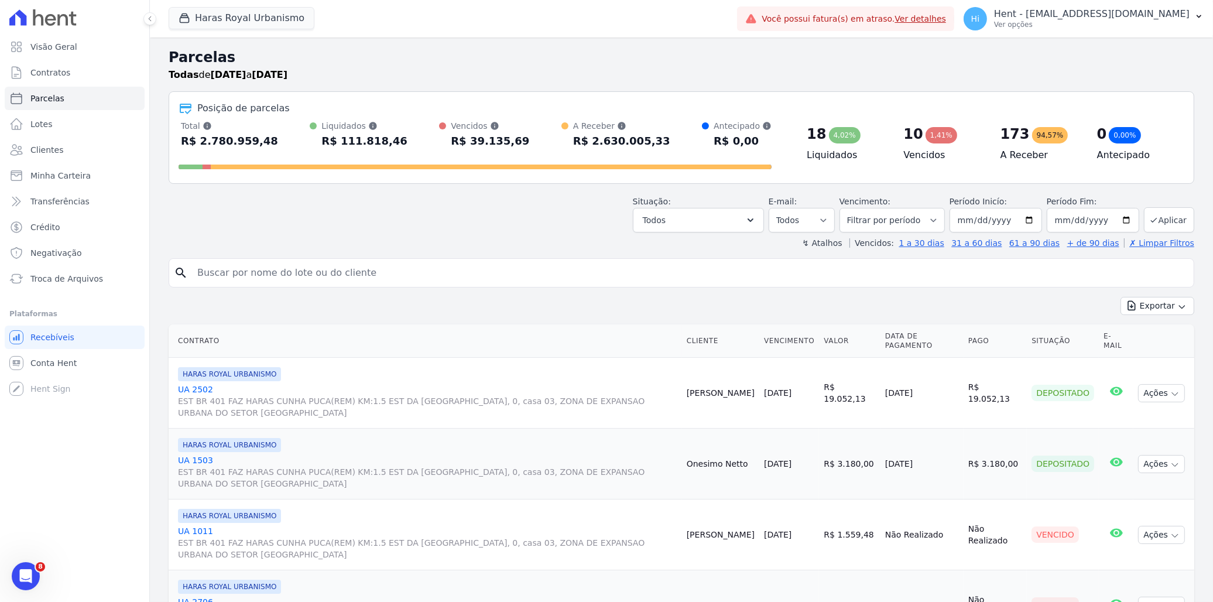
click at [568, 141] on div at bounding box center [565, 136] width 9 height 28
drag, startPoint x: 569, startPoint y: 141, endPoint x: 641, endPoint y: 142, distance: 72.0
click at [641, 142] on div "A Receber Soma das parcelas em aberto e agendadas. R$ 2.630.005,33" at bounding box center [615, 135] width 109 height 30
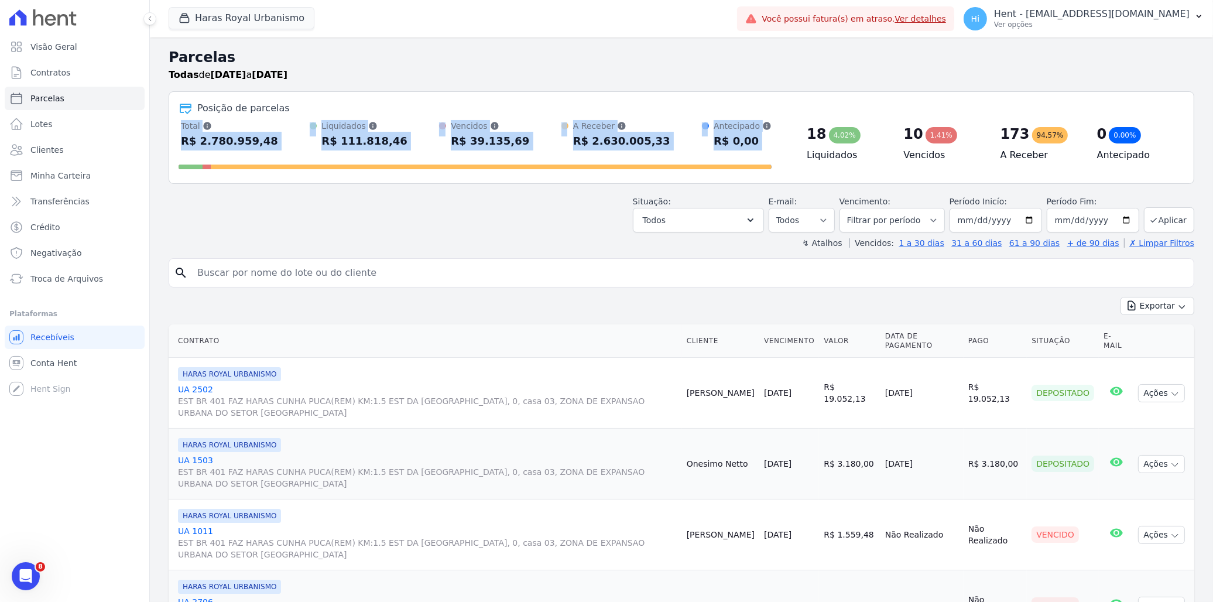
drag, startPoint x: 803, startPoint y: 133, endPoint x: 1104, endPoint y: 102, distance: 303.0
click at [1104, 102] on div "Posição de parcelas Total Soma das parcelas pagas, vencidas, em aberto e agenda…" at bounding box center [681, 137] width 1025 height 92
click at [1150, 308] on button "Exportar" at bounding box center [1157, 306] width 74 height 18
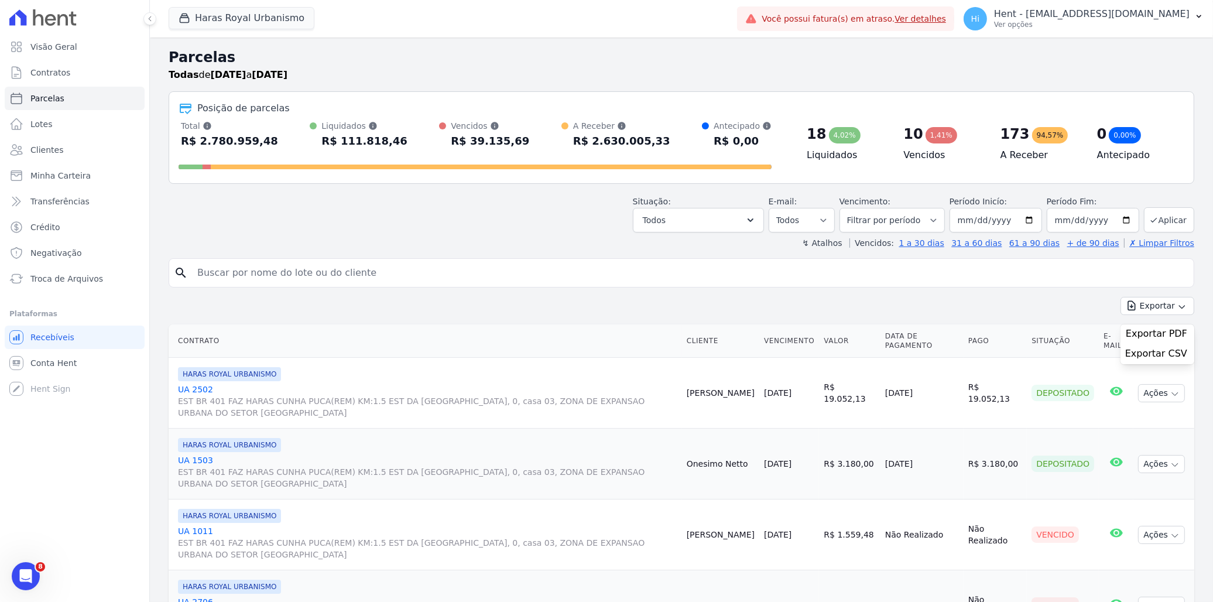
click at [754, 219] on icon "button" at bounding box center [751, 220] width 12 height 12
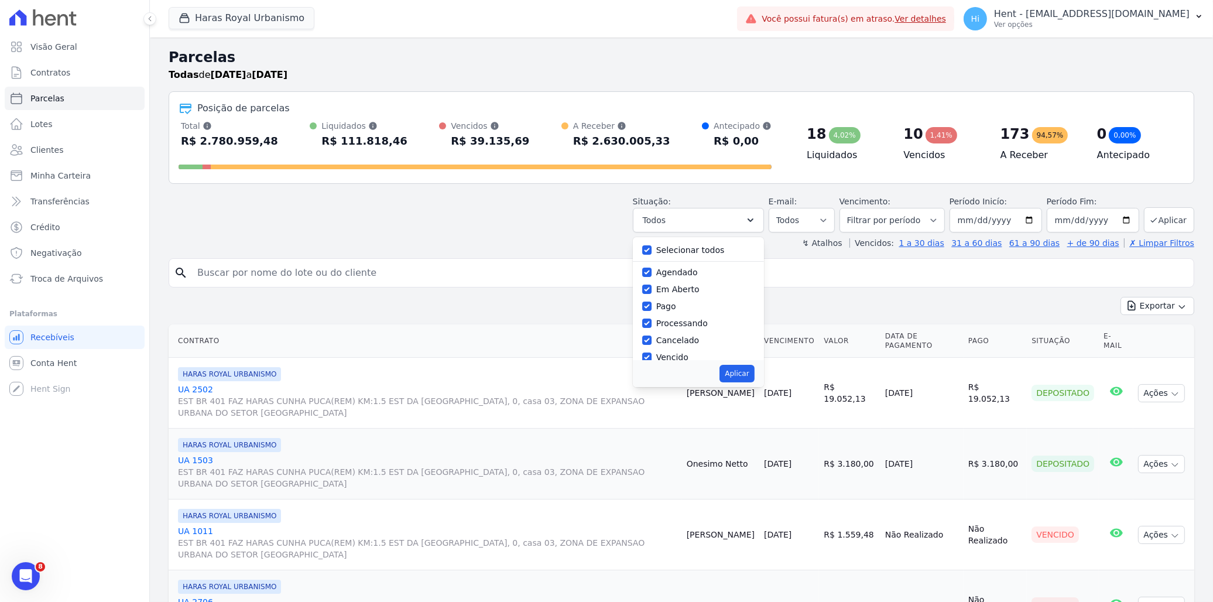
click at [677, 252] on label "Selecionar todos" at bounding box center [690, 249] width 68 height 9
click at [651, 252] on input "Selecionar todos" at bounding box center [646, 249] width 9 height 9
checkbox input "false"
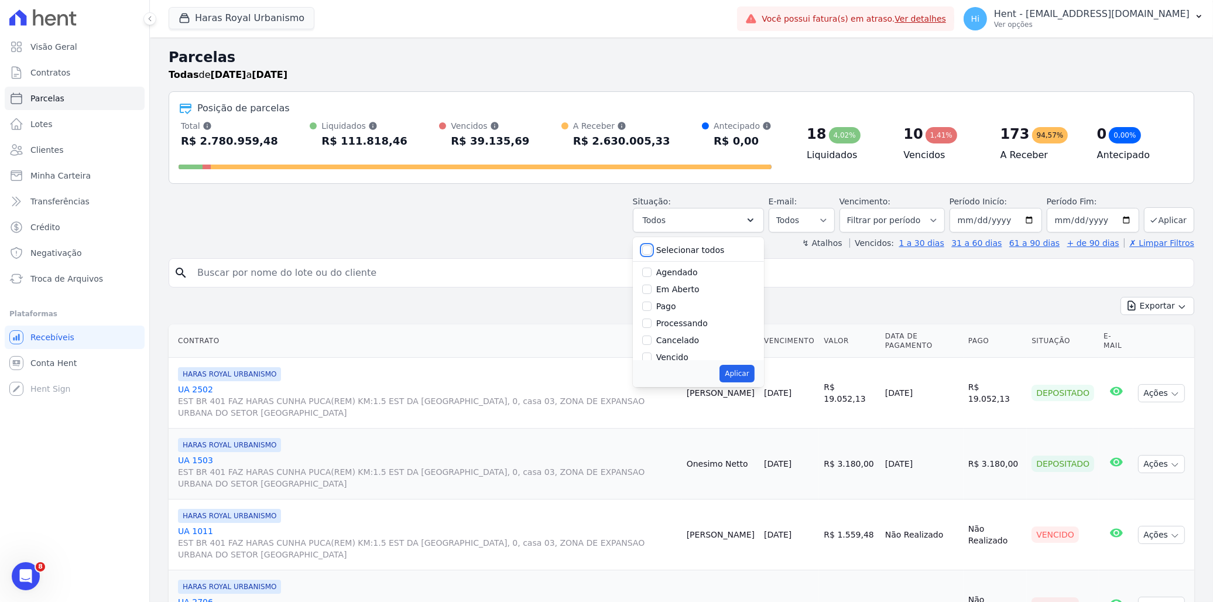
checkbox input "false"
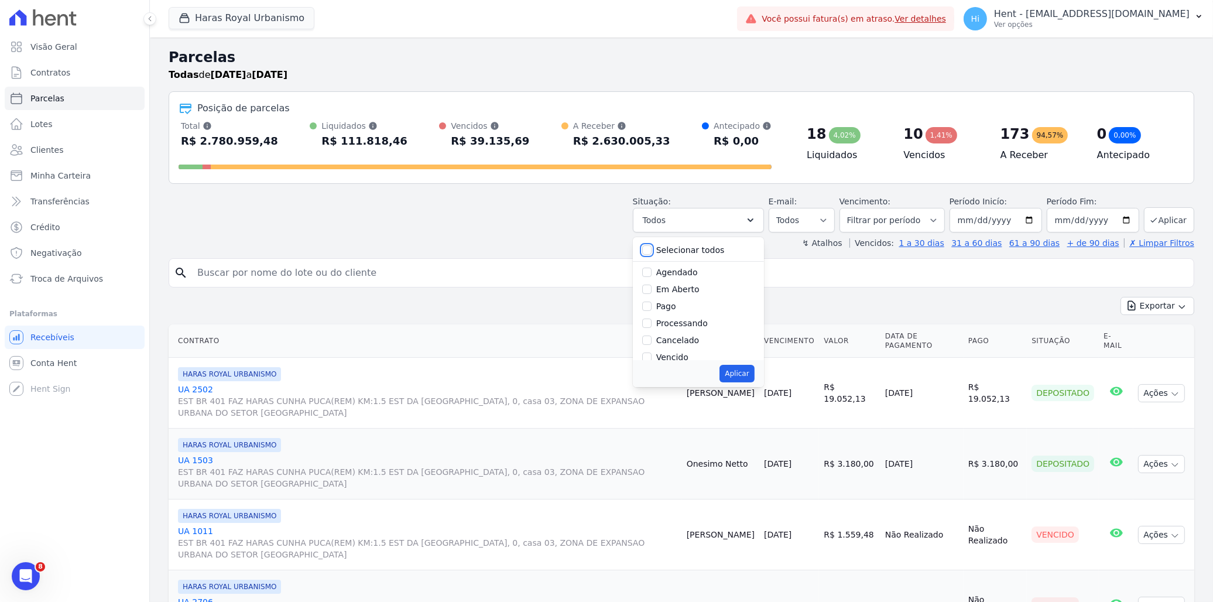
checkbox input "false"
click at [678, 276] on label "Agendado" at bounding box center [677, 271] width 42 height 9
click at [651, 276] on input "Agendado" at bounding box center [646, 271] width 9 height 9
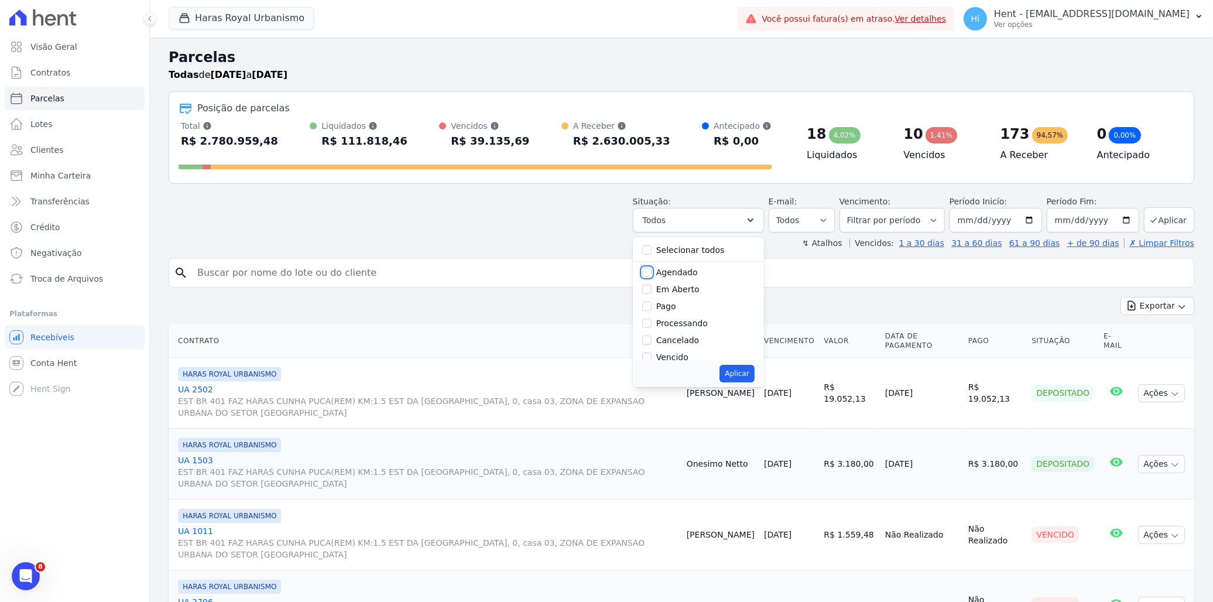
checkbox input "true"
click at [746, 379] on button "Aplicar" at bounding box center [736, 374] width 35 height 18
select select "scheduled"
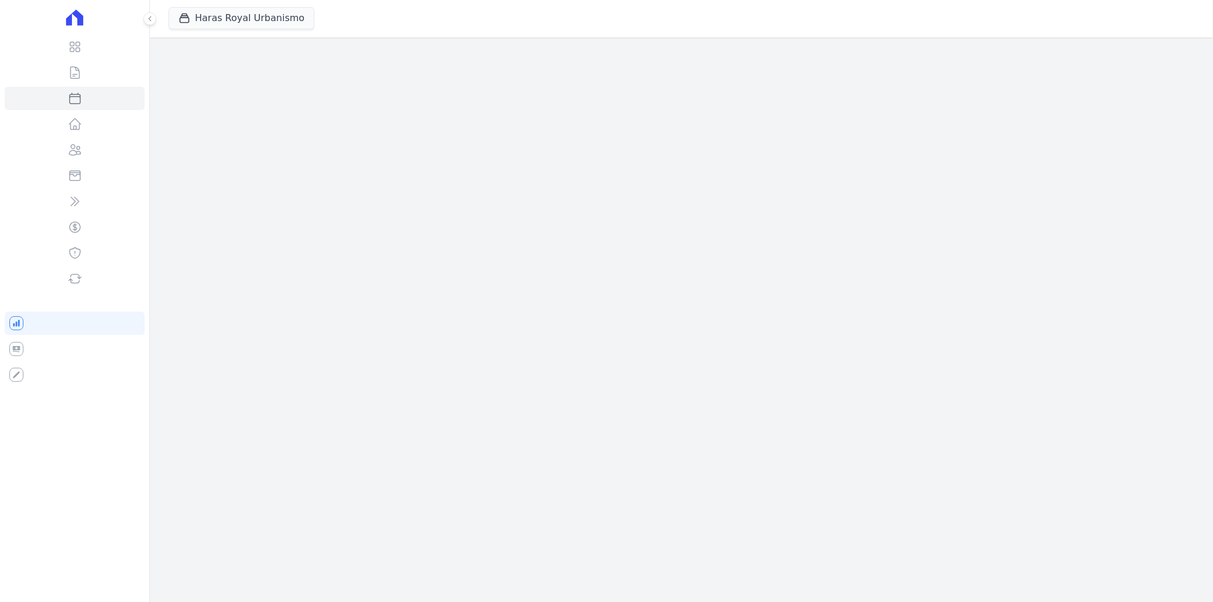
select select
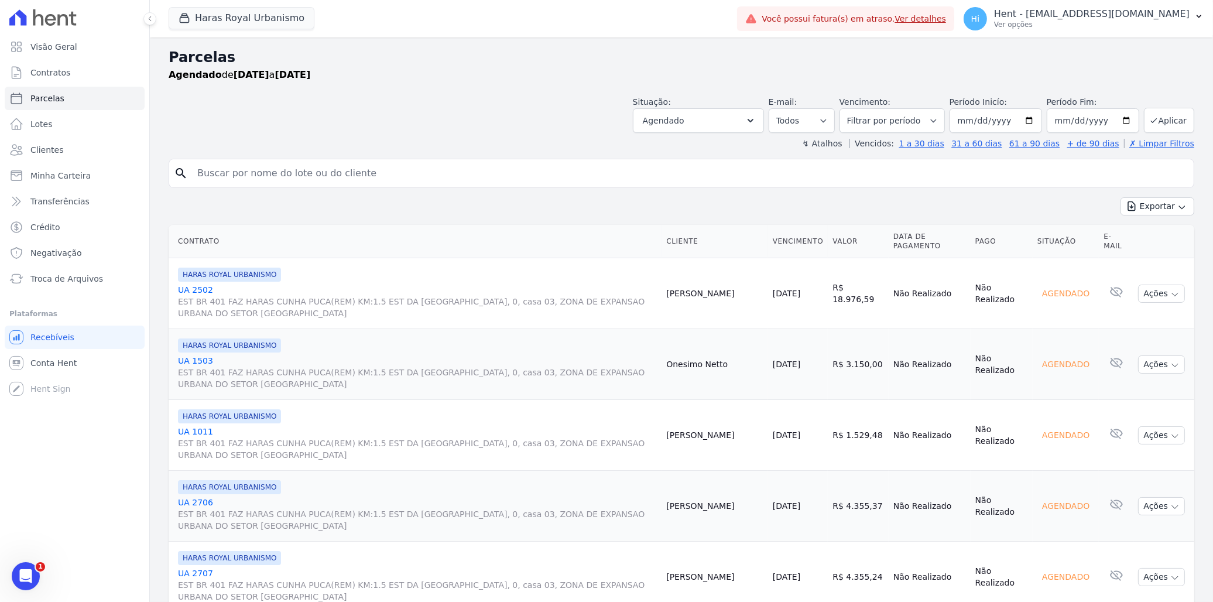
drag, startPoint x: 1034, startPoint y: 296, endPoint x: 1086, endPoint y: 295, distance: 51.5
click at [1086, 295] on div "Agendado" at bounding box center [1065, 293] width 57 height 16
click at [1032, 294] on td "Agendado" at bounding box center [1065, 293] width 66 height 71
drag, startPoint x: 1038, startPoint y: 295, endPoint x: 1075, endPoint y: 293, distance: 36.9
click at [1075, 293] on div "Agendado" at bounding box center [1065, 293] width 57 height 16
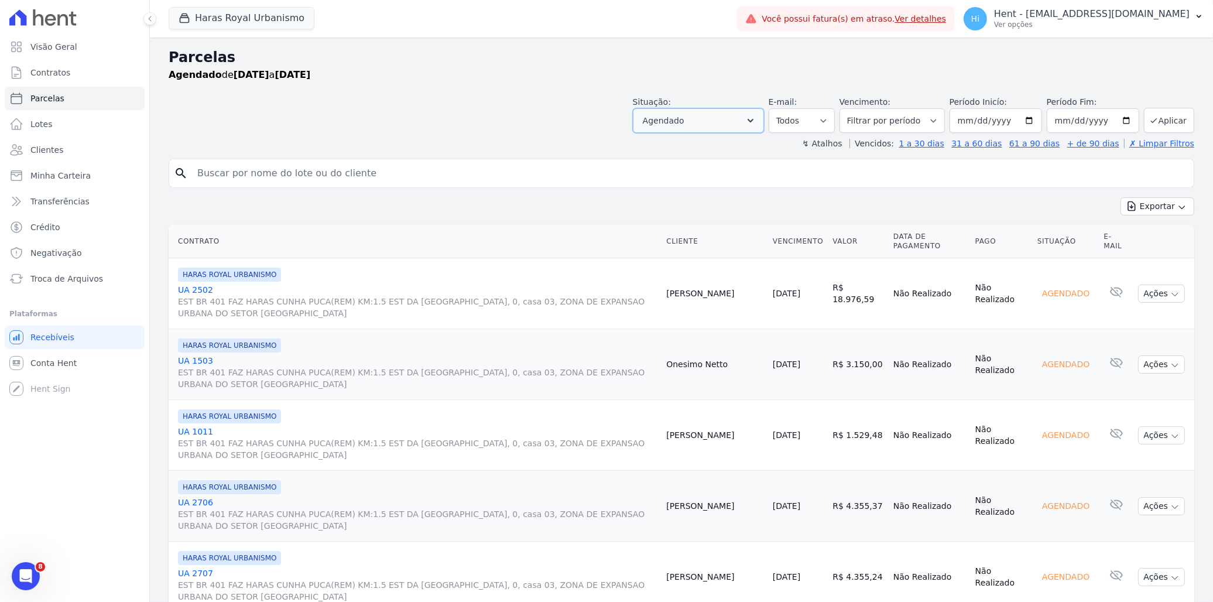
click at [753, 119] on icon "button" at bounding box center [750, 121] width 6 height 4
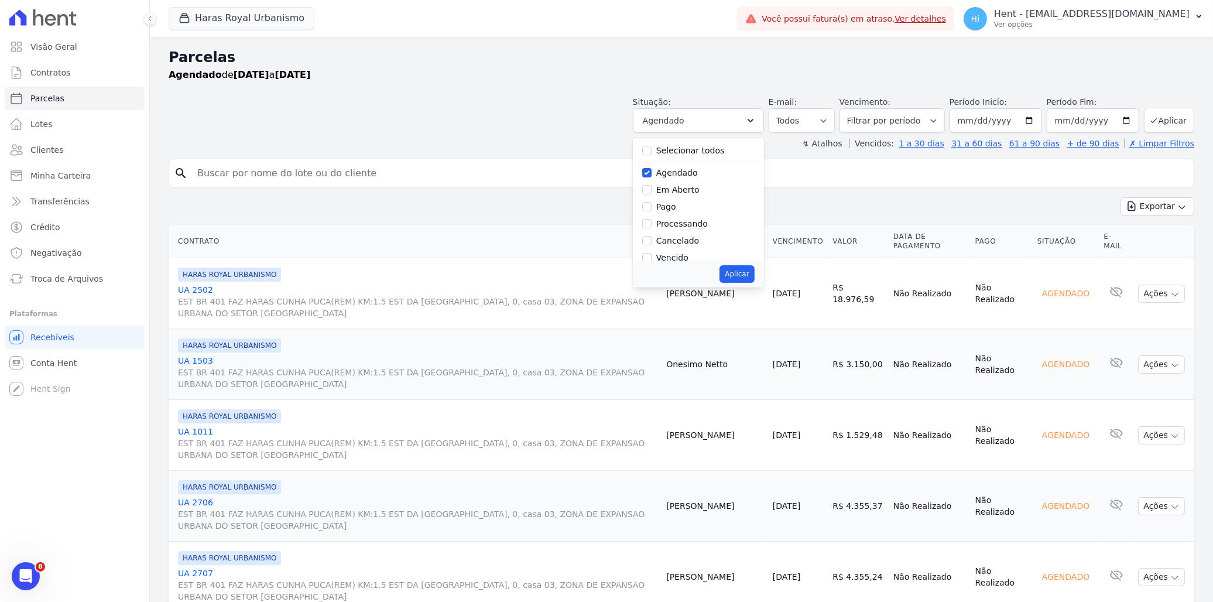
click at [670, 176] on label "Agendado" at bounding box center [677, 172] width 42 height 9
click at [651, 176] on input "Agendado" at bounding box center [646, 172] width 9 height 9
checkbox input "false"
click at [677, 259] on label "Vencido" at bounding box center [672, 257] width 32 height 9
click at [651, 259] on input "Vencido" at bounding box center [646, 257] width 9 height 9
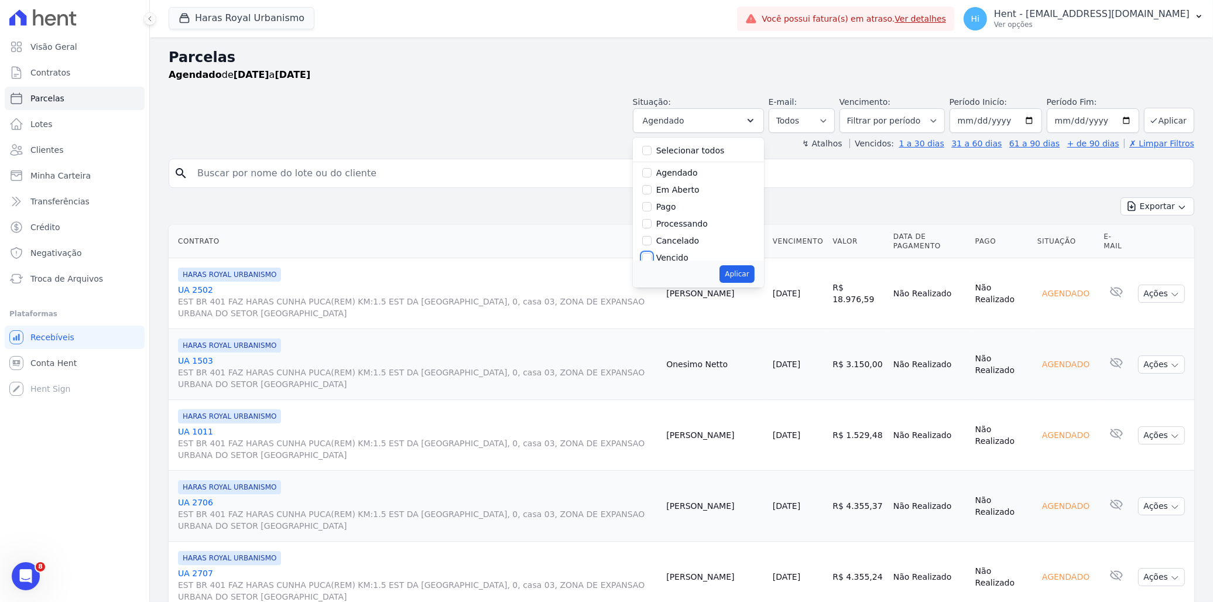
checkbox input "true"
click at [736, 272] on button "Aplicar" at bounding box center [736, 274] width 35 height 18
select select "overdue"
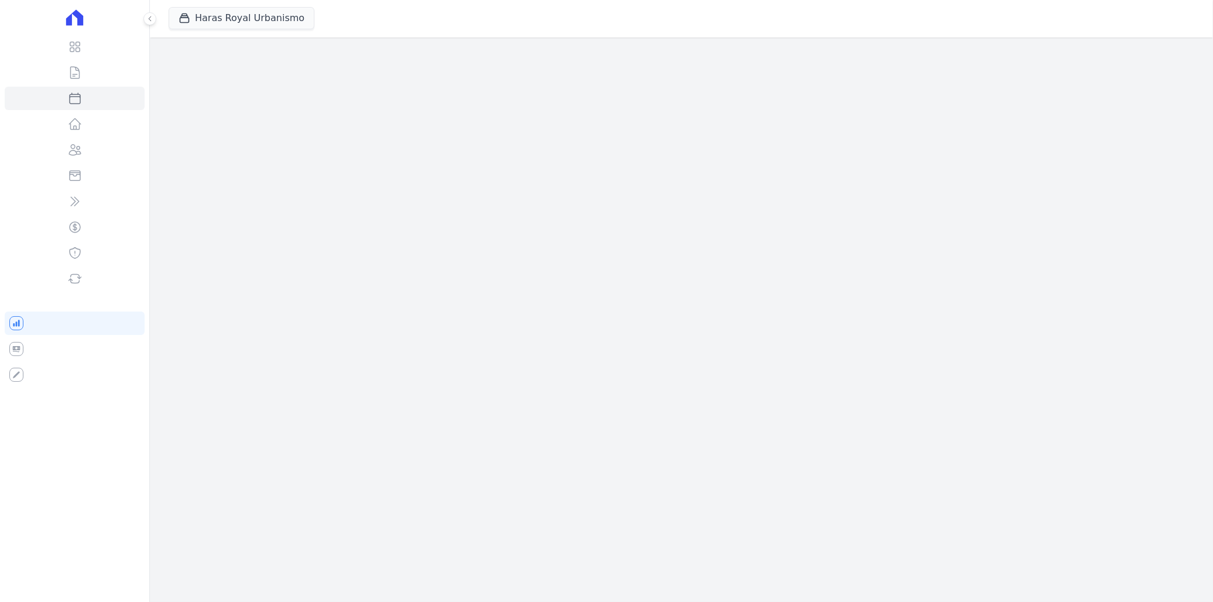
select select
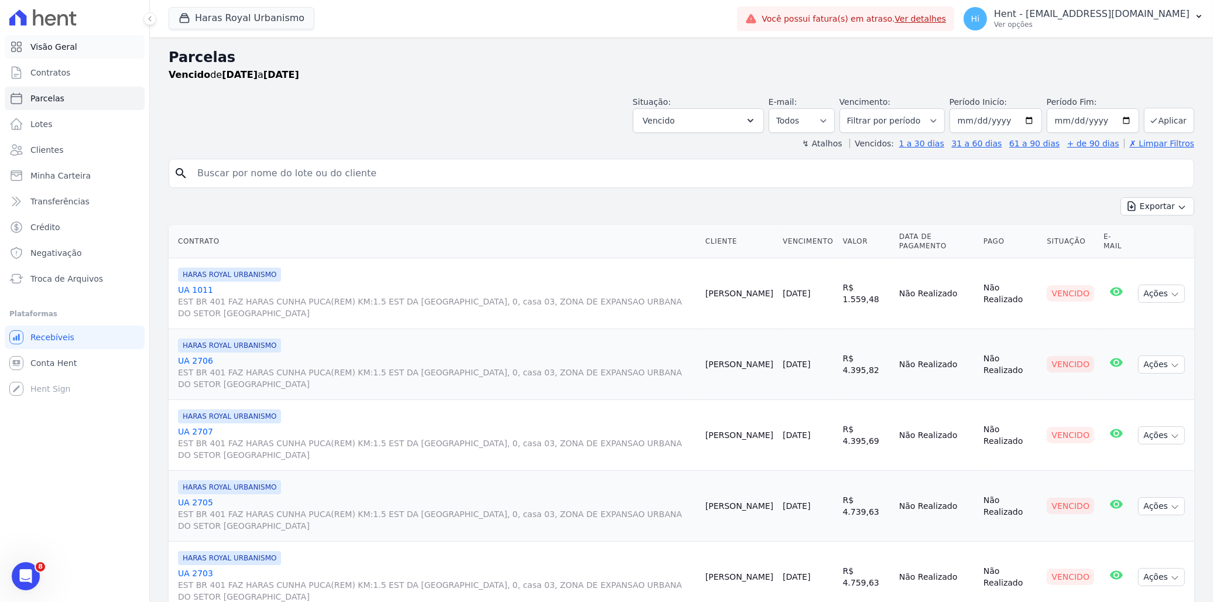
click at [72, 49] on span "Visão Geral" at bounding box center [53, 47] width 47 height 12
